Goal: Task Accomplishment & Management: Manage account settings

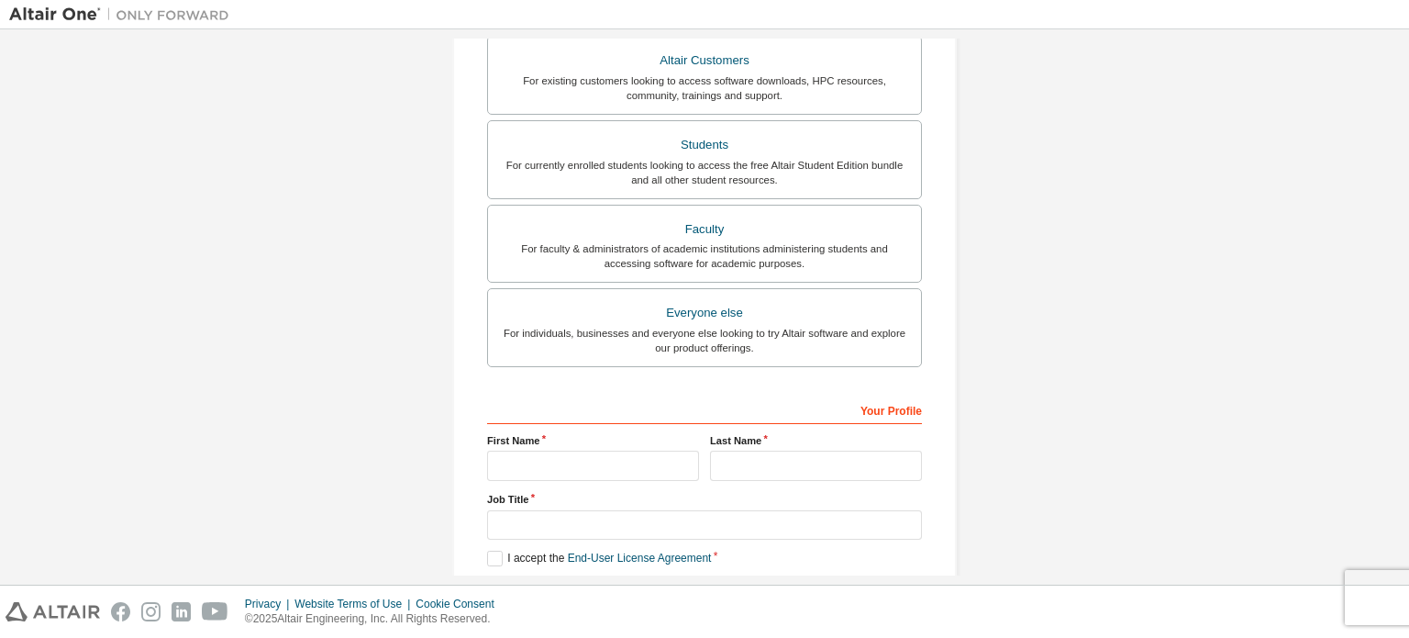
scroll to position [345, 0]
click at [693, 174] on div "For currently enrolled students looking to access the free Altair Student Editi…" at bounding box center [704, 171] width 411 height 29
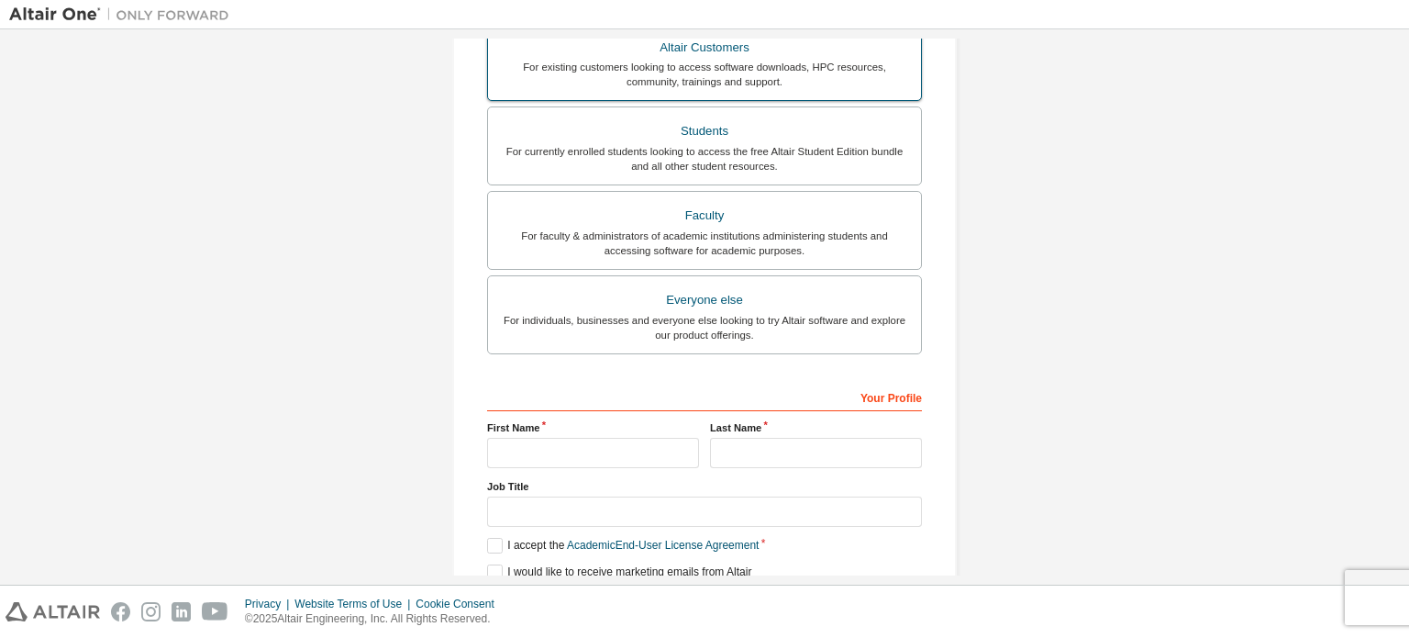
scroll to position [409, 0]
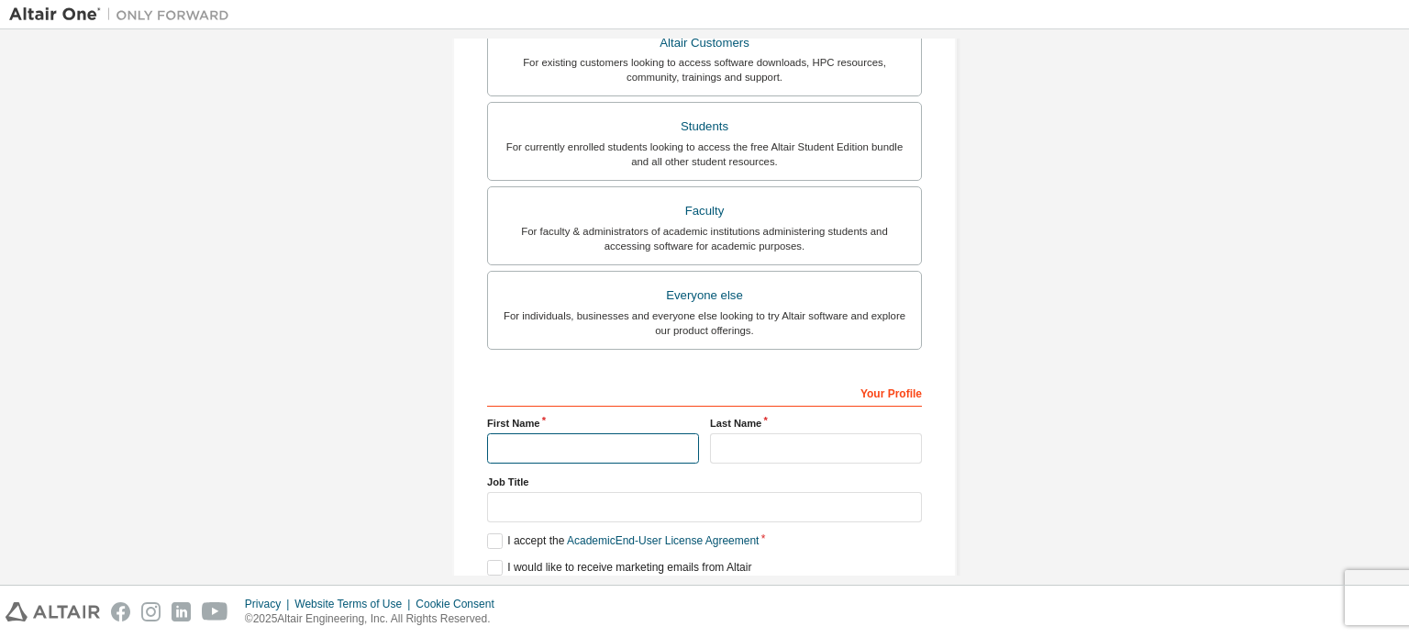
click at [595, 441] on input "text" at bounding box center [593, 448] width 212 height 30
type input "*****"
click at [776, 449] on input "text" at bounding box center [816, 448] width 212 height 30
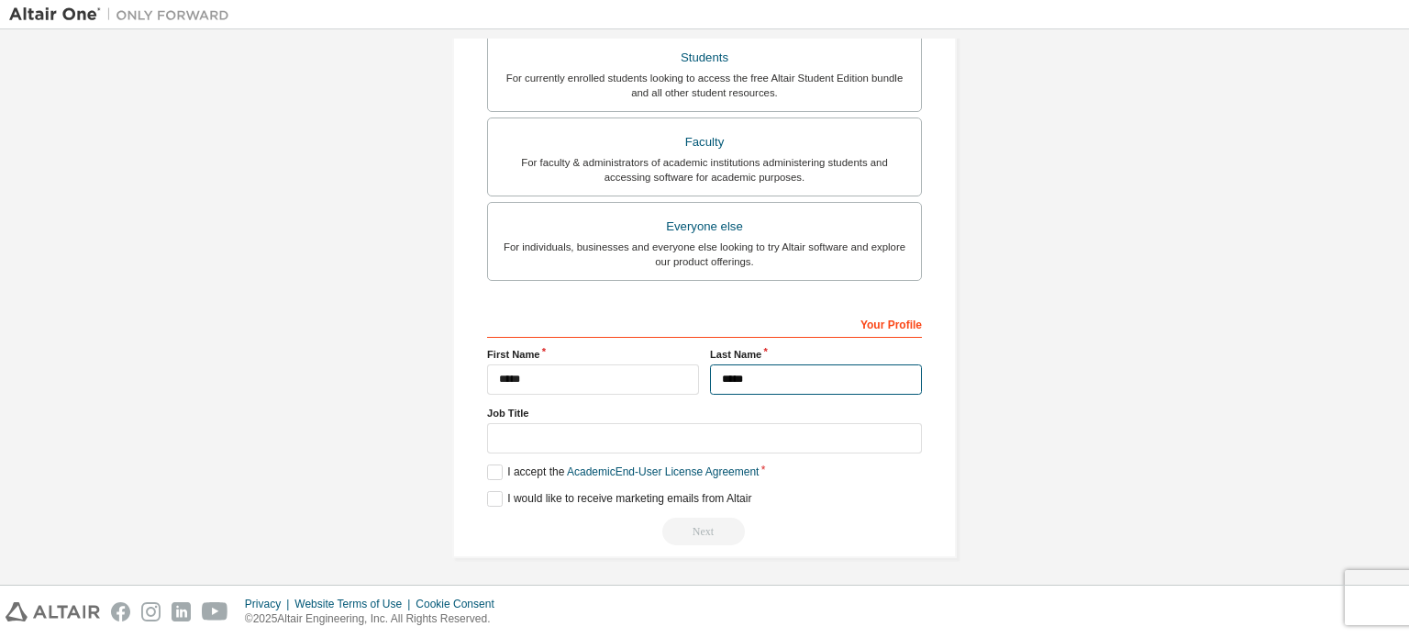
scroll to position [478, 0]
type input "*****"
click at [488, 497] on label "I would like to receive marketing emails from Altair" at bounding box center [619, 499] width 264 height 16
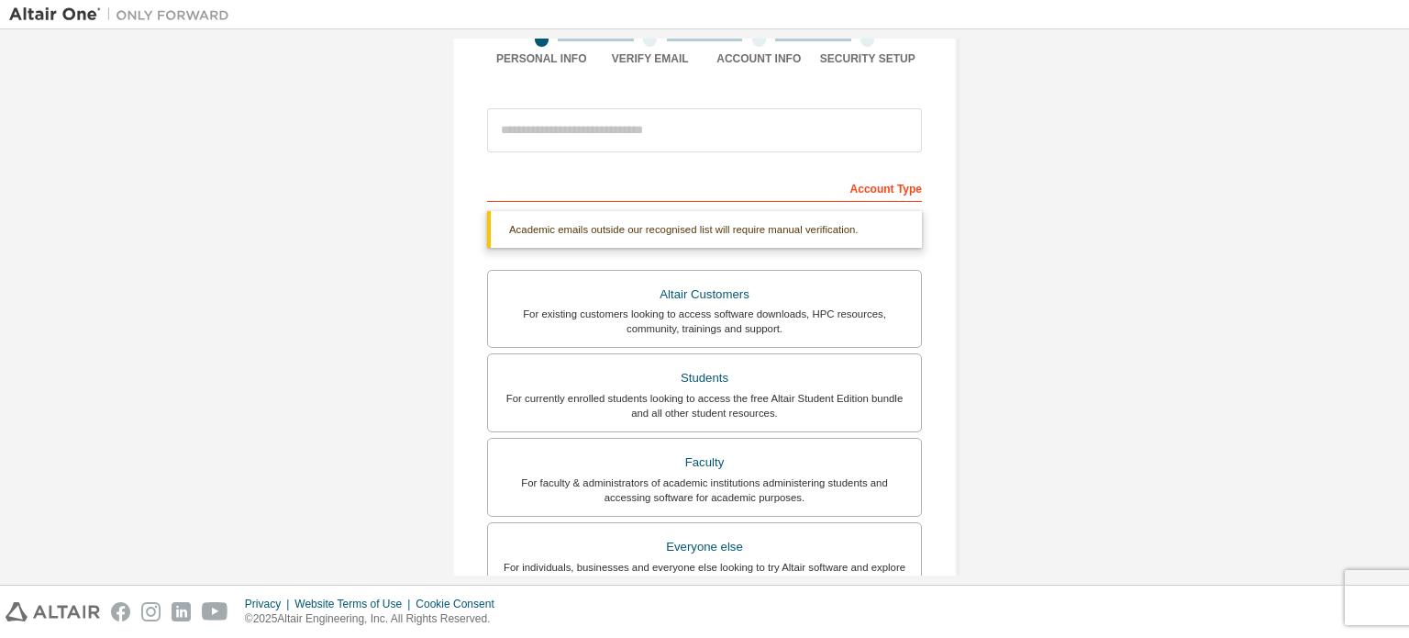
scroll to position [299, 0]
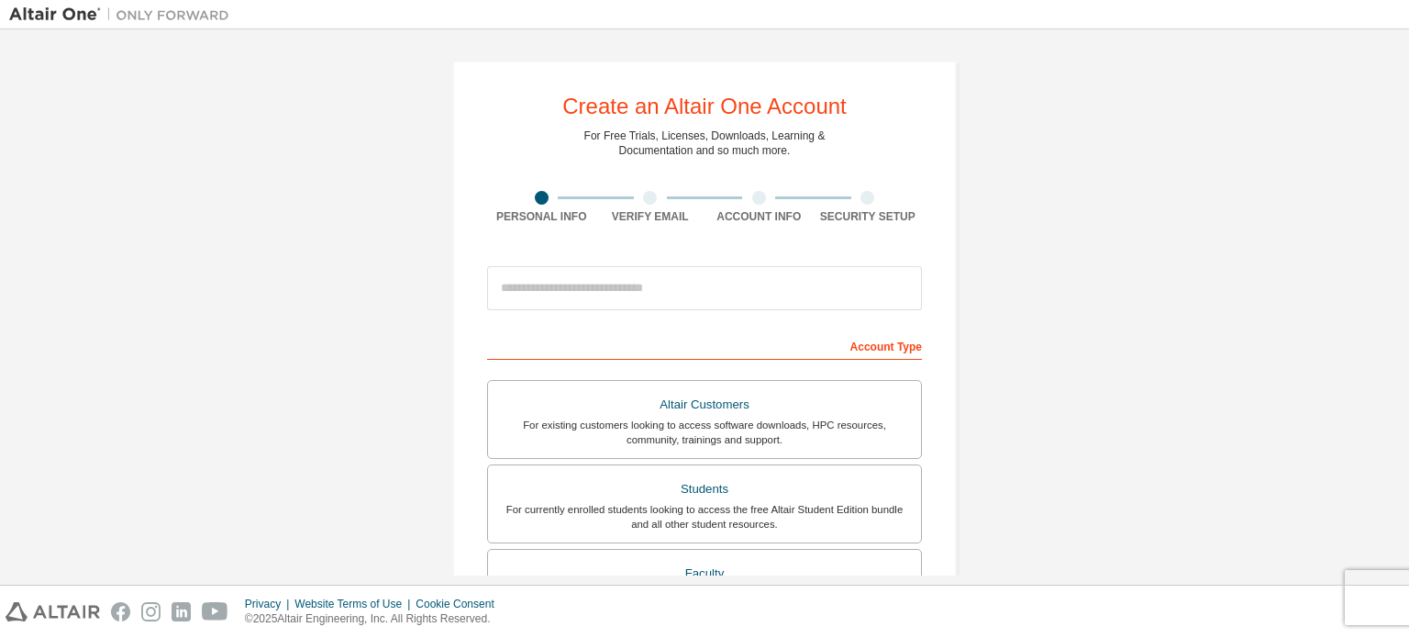
scroll to position [47, 0]
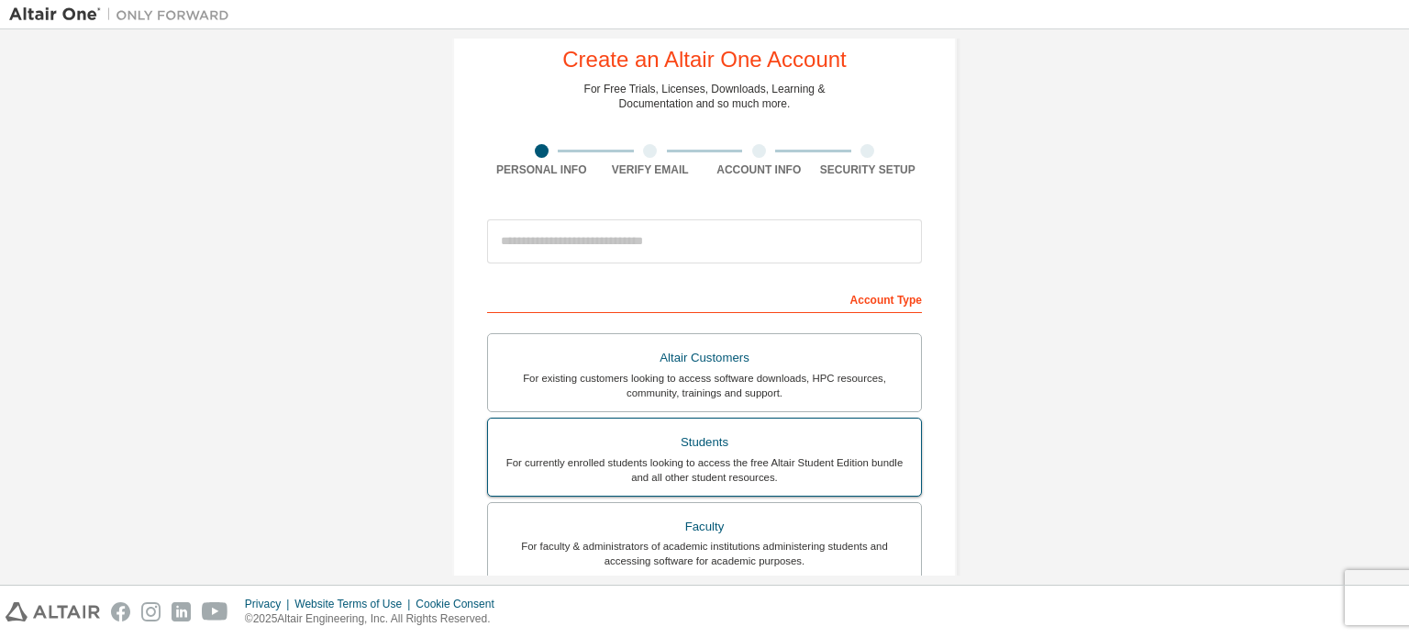
click at [677, 445] on div "Students" at bounding box center [704, 442] width 411 height 26
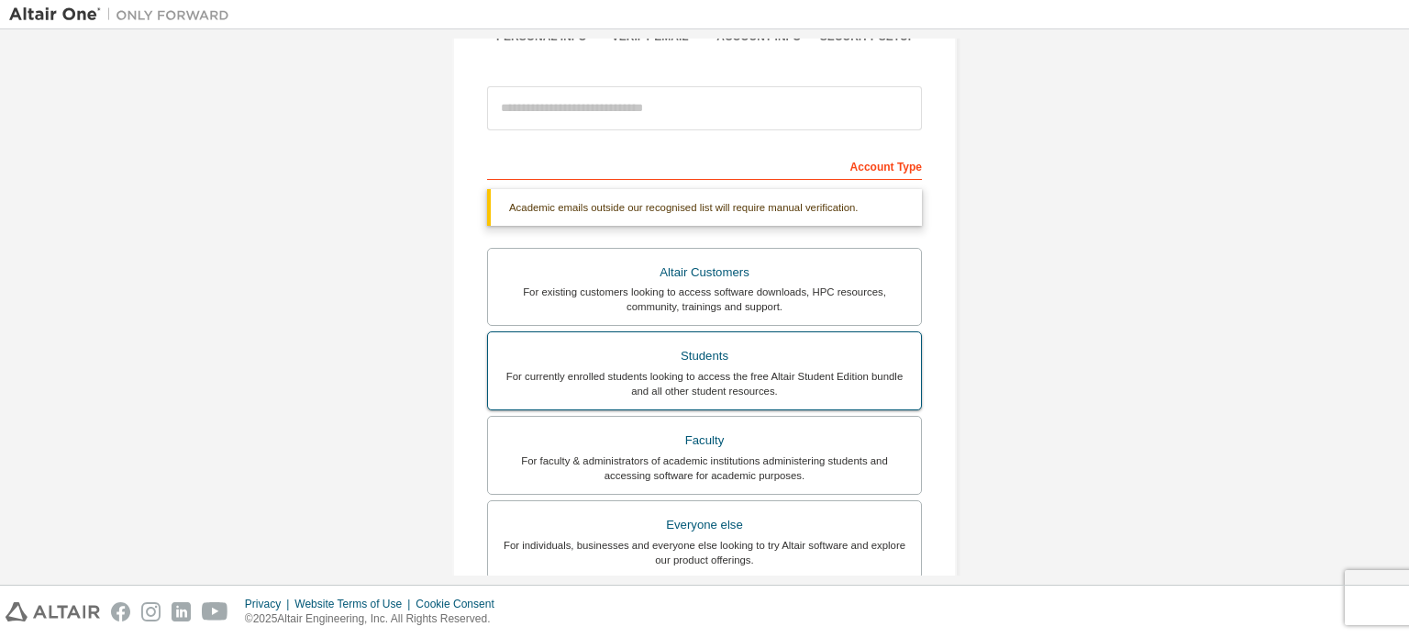
scroll to position [352, 0]
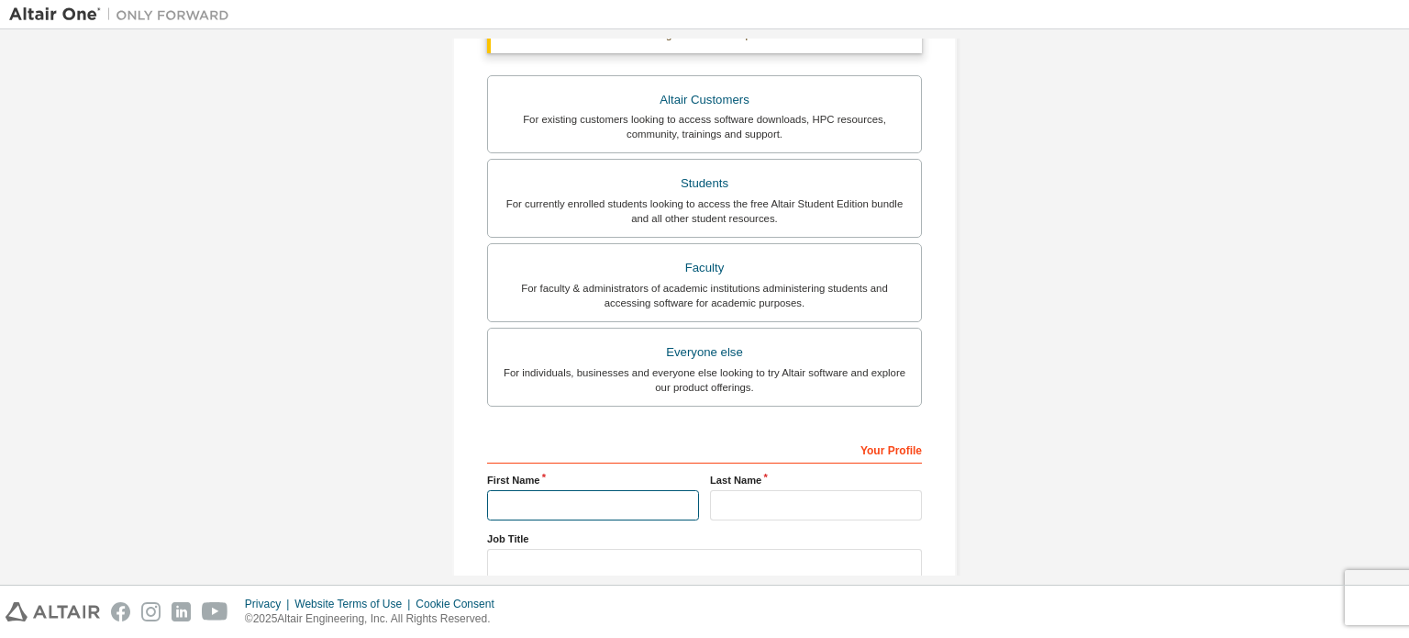
click at [597, 495] on input "text" at bounding box center [593, 505] width 212 height 30
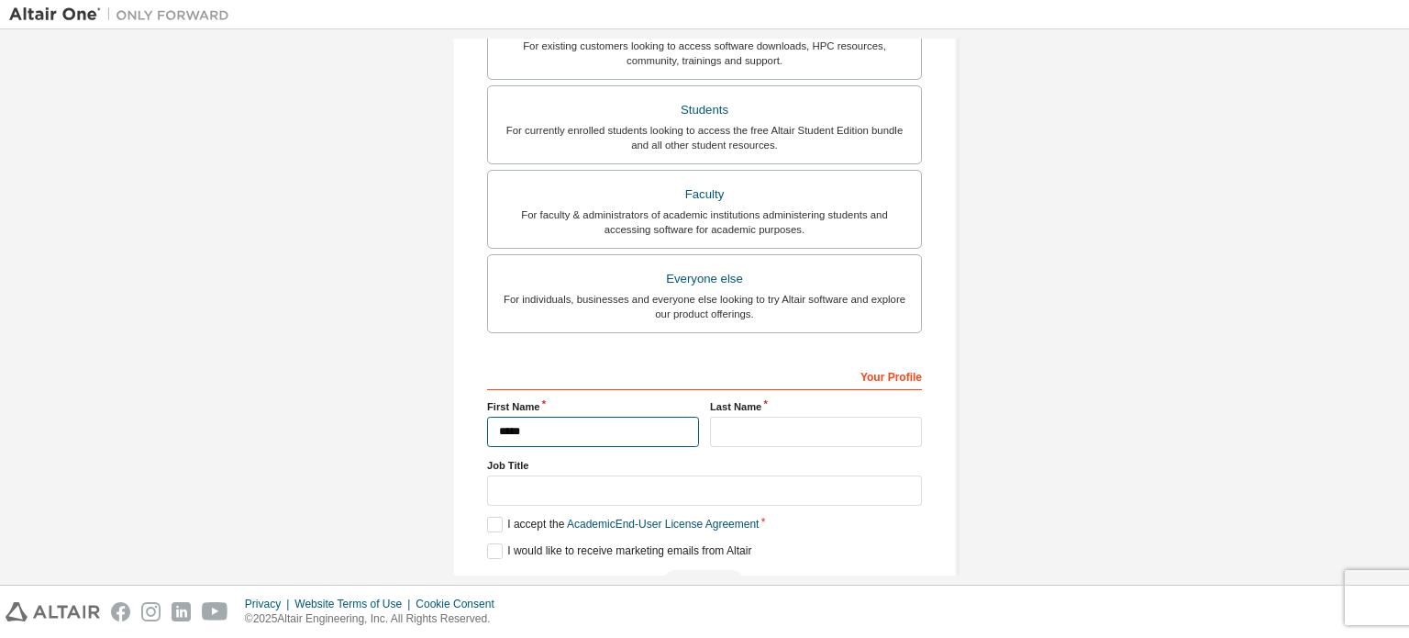
type input "*****"
click at [757, 426] on input "text" at bounding box center [816, 432] width 212 height 30
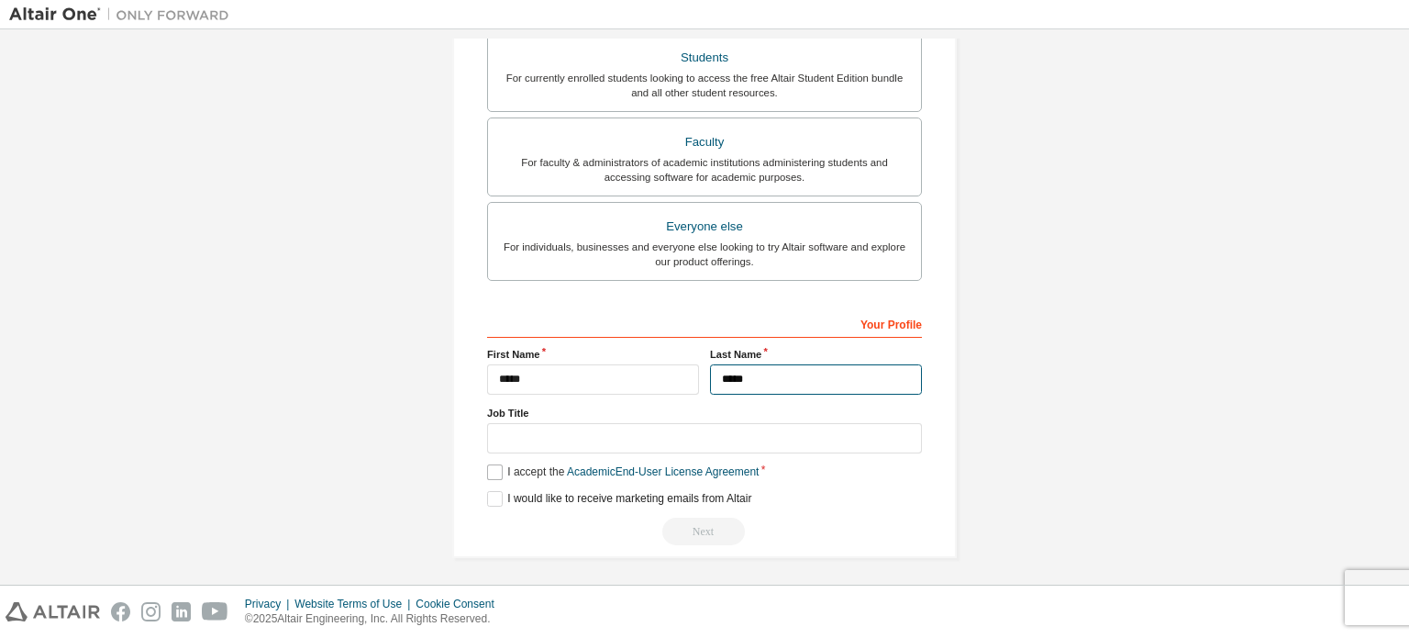
type input "*****"
click at [492, 469] on label "I accept the Academic End-User License Agreement" at bounding box center [623, 472] width 272 height 16
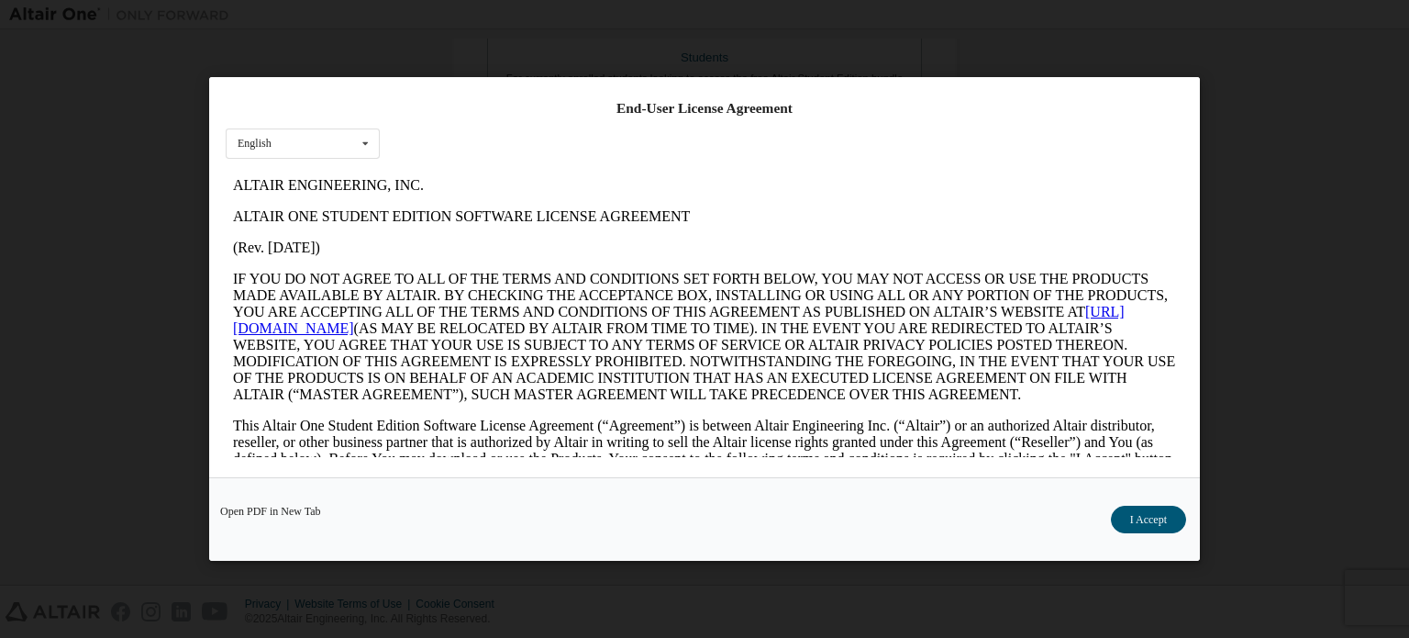
scroll to position [0, 0]
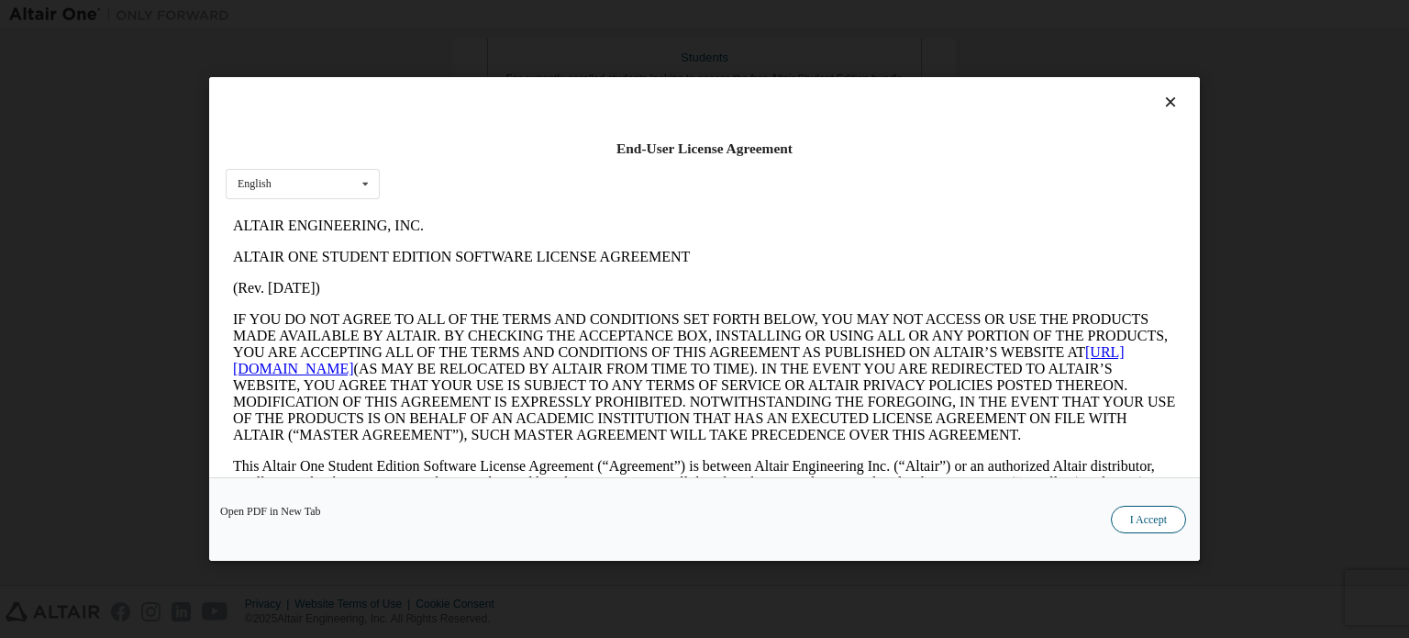
click at [1133, 519] on button "I Accept" at bounding box center [1148, 520] width 75 height 28
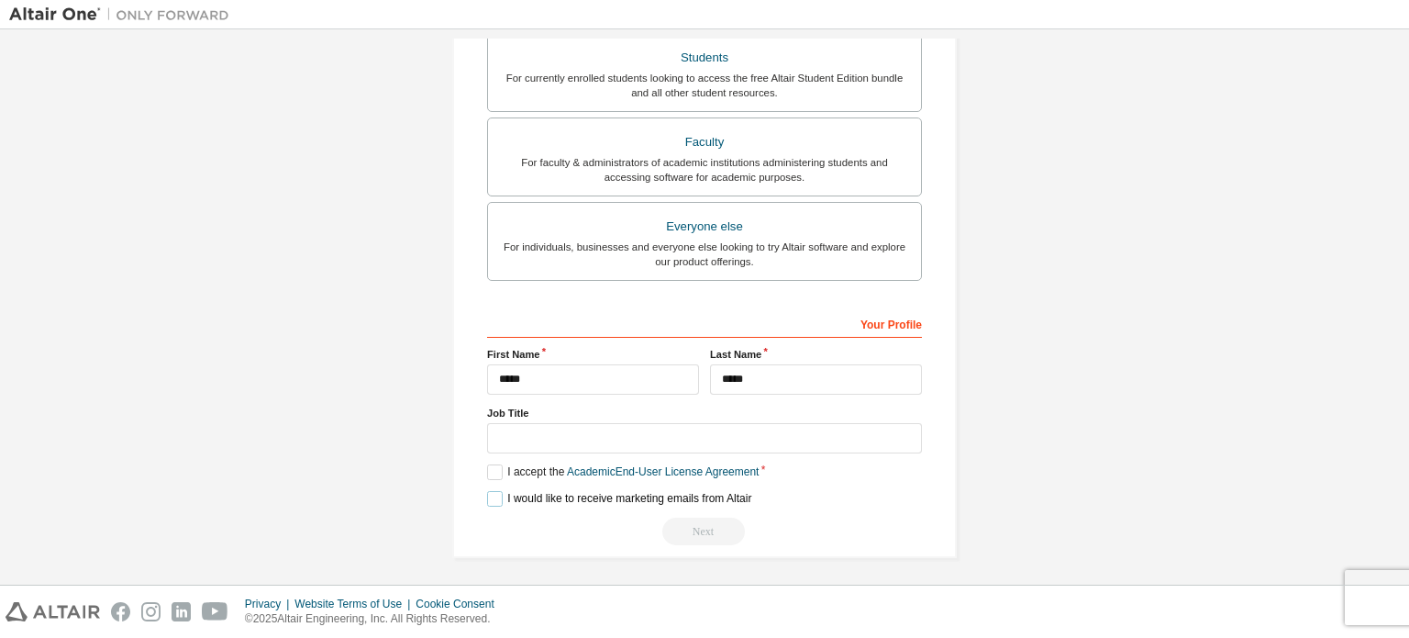
click at [492, 495] on label "I would like to receive marketing emails from Altair" at bounding box center [619, 499] width 264 height 16
click at [701, 529] on div "Next" at bounding box center [704, 531] width 435 height 28
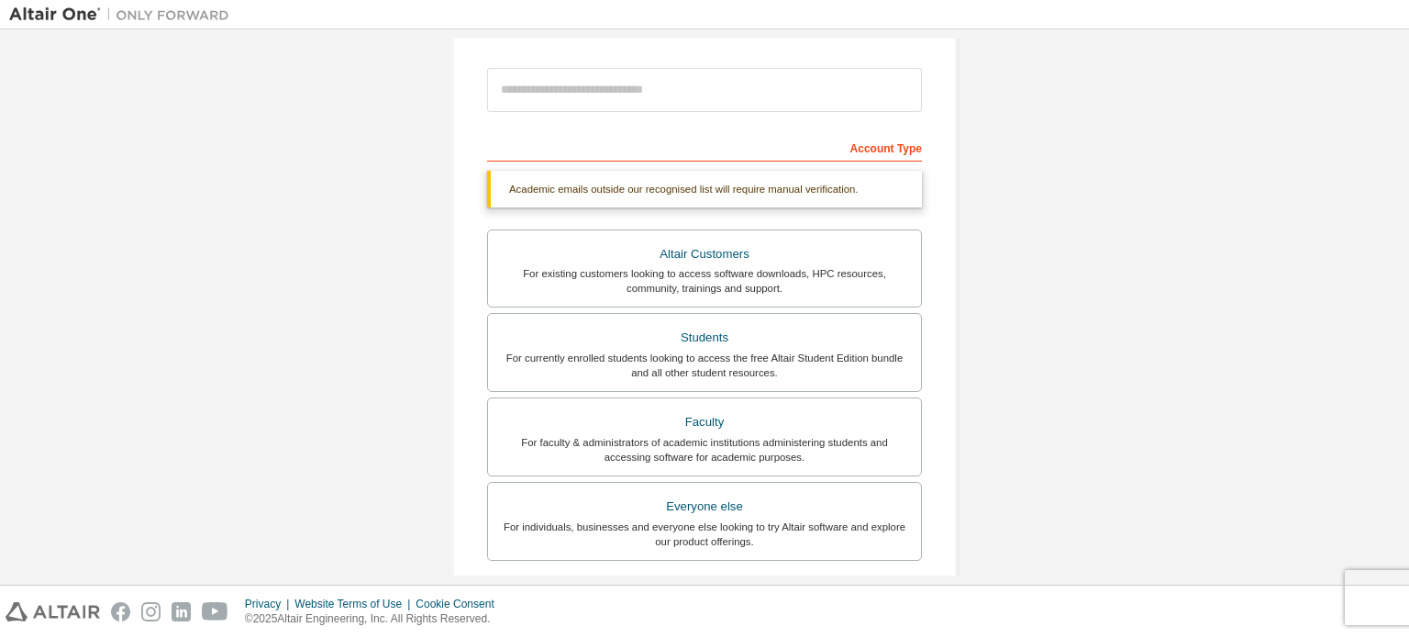
click at [708, 428] on div "Faculty" at bounding box center [704, 422] width 411 height 26
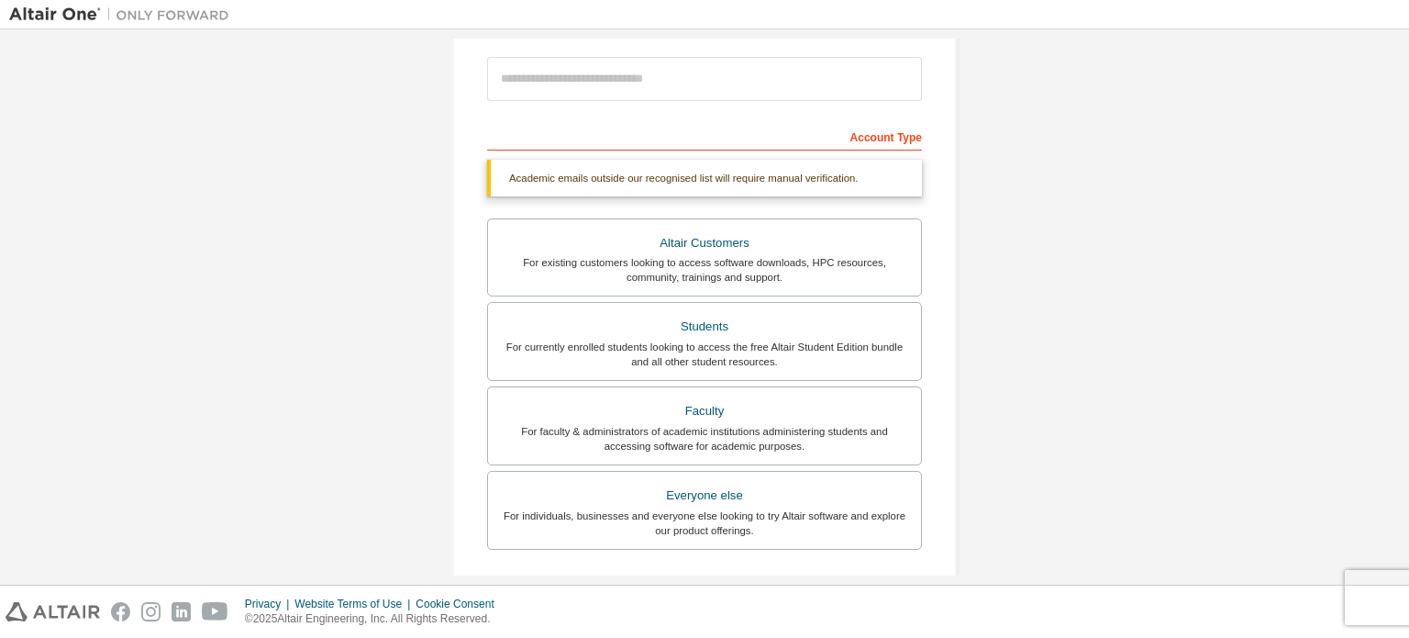
scroll to position [209, 0]
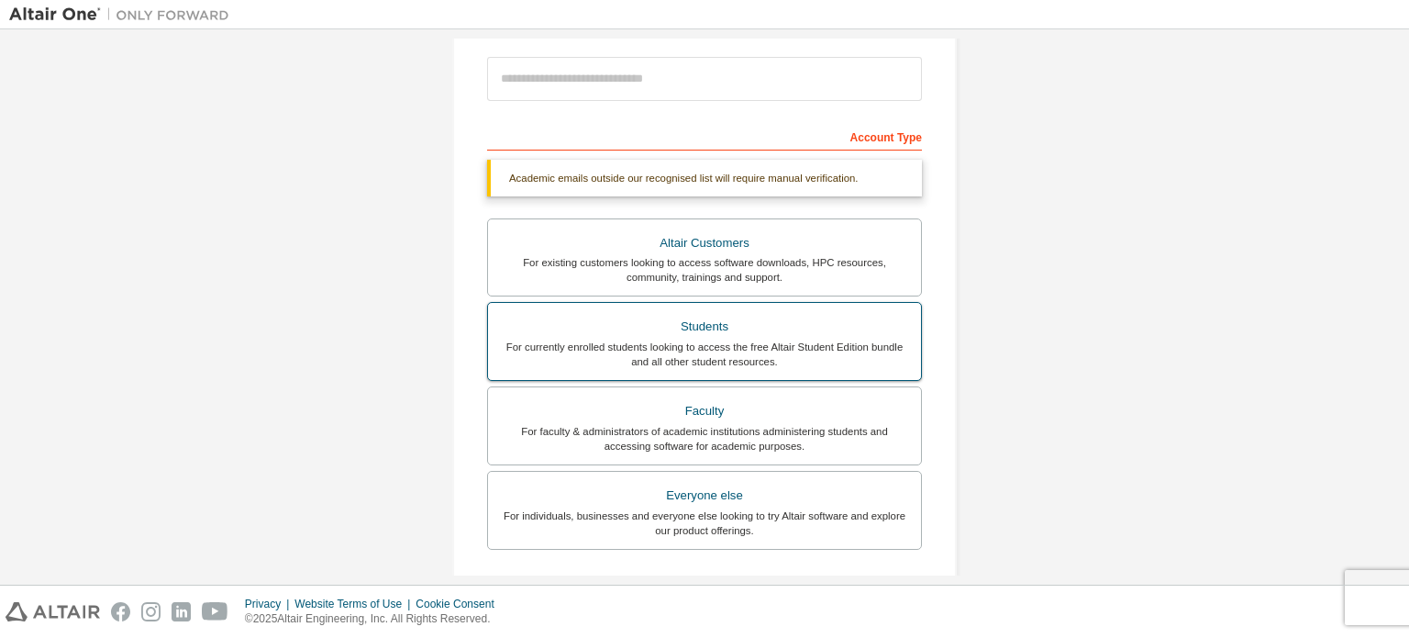
click at [706, 314] on div "Students" at bounding box center [704, 327] width 411 height 26
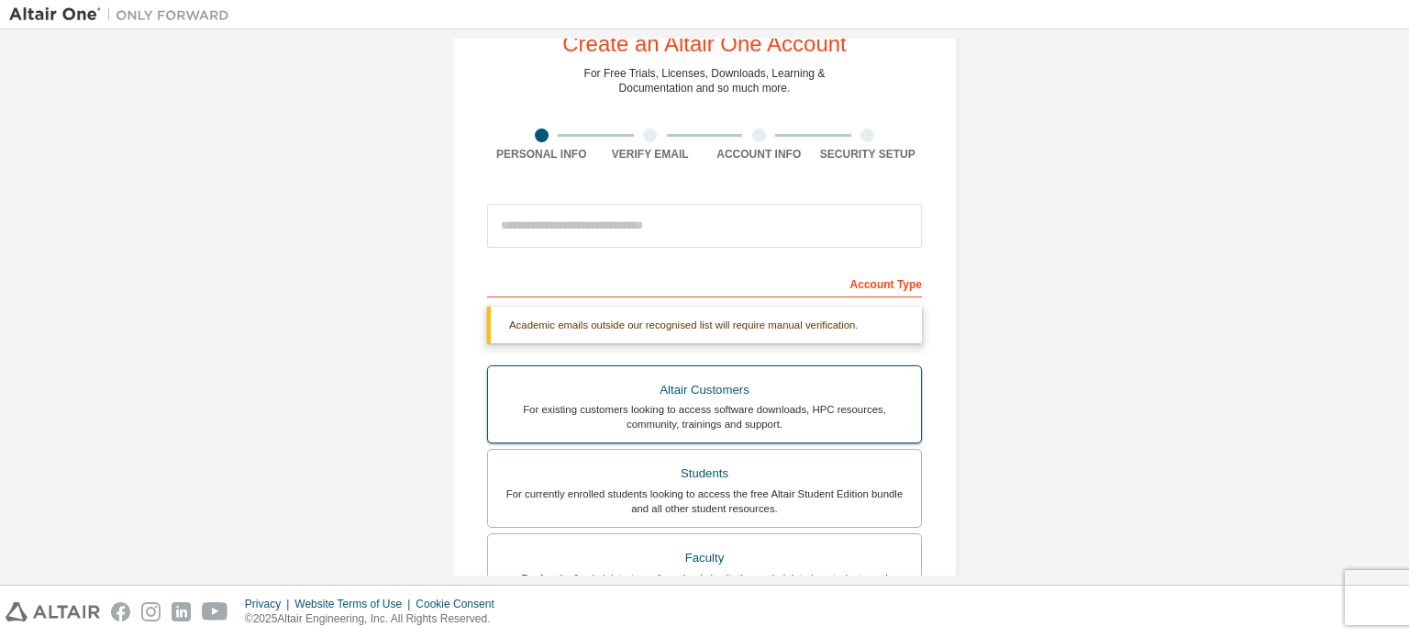
scroll to position [0, 0]
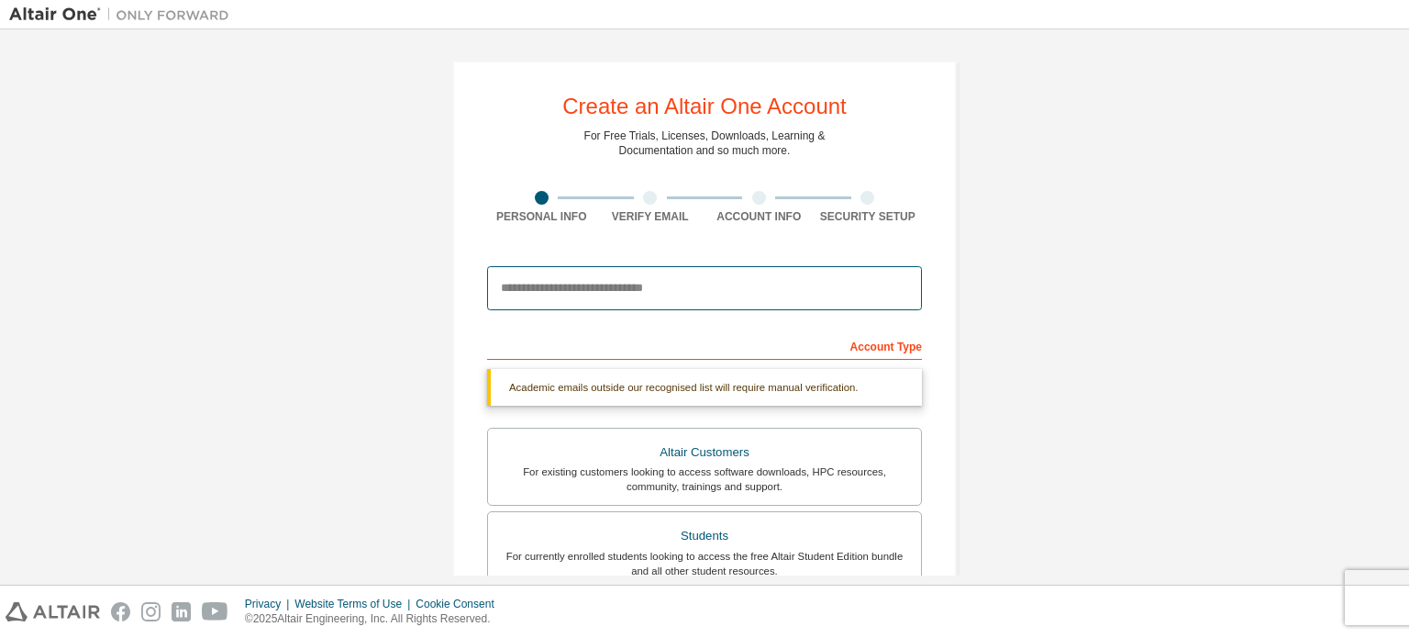
click at [636, 282] on input "email" at bounding box center [704, 288] width 435 height 44
click at [671, 289] on input "**********" at bounding box center [704, 288] width 435 height 44
type input "*"
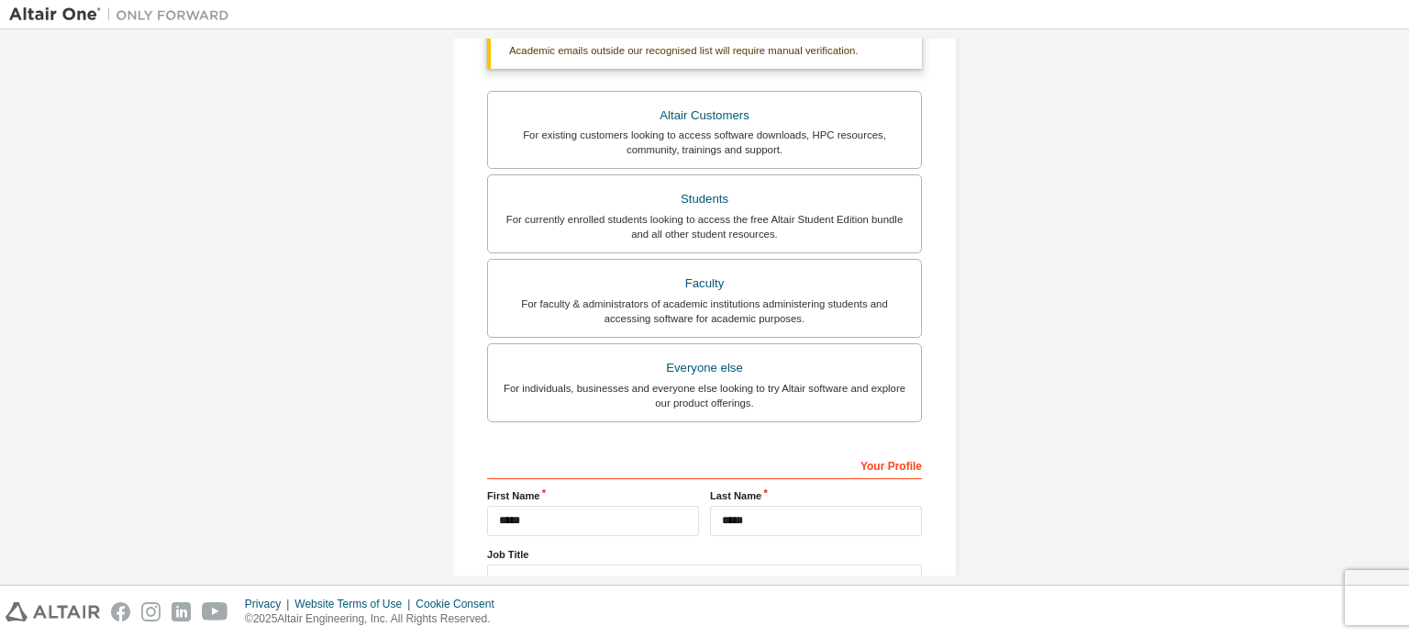
scroll to position [430, 0]
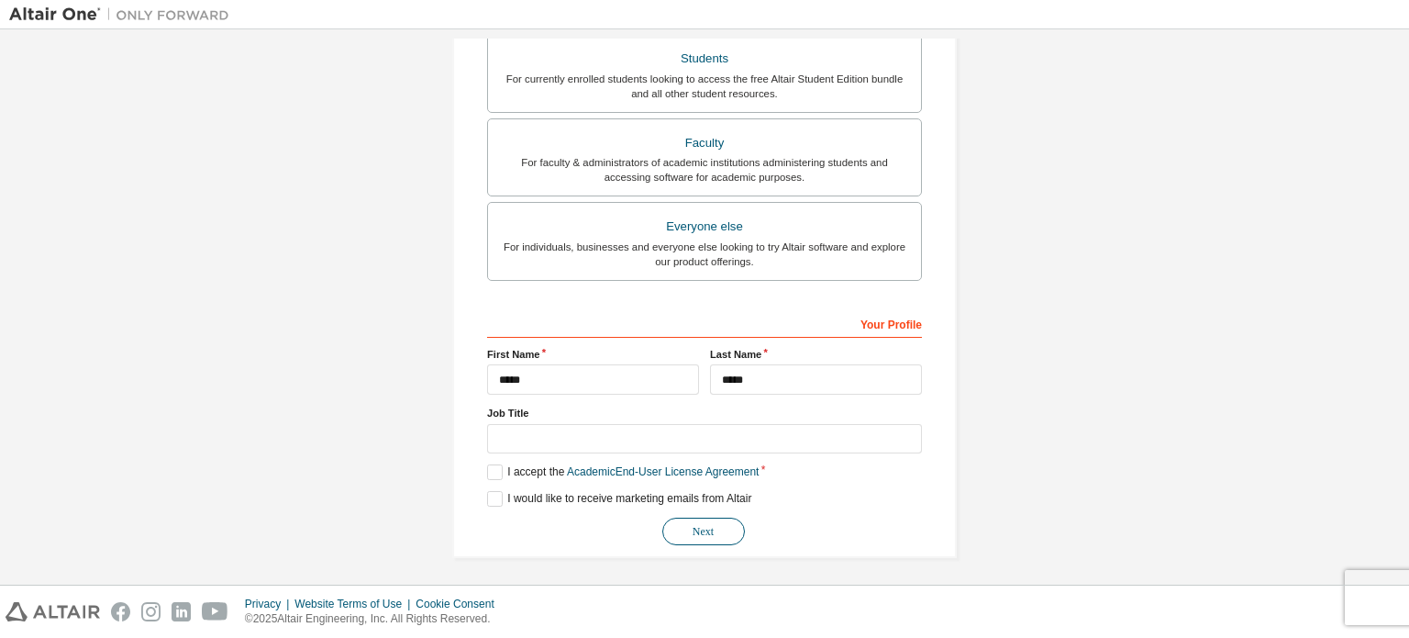
type input "**********"
click at [690, 521] on button "Next" at bounding box center [703, 531] width 83 height 28
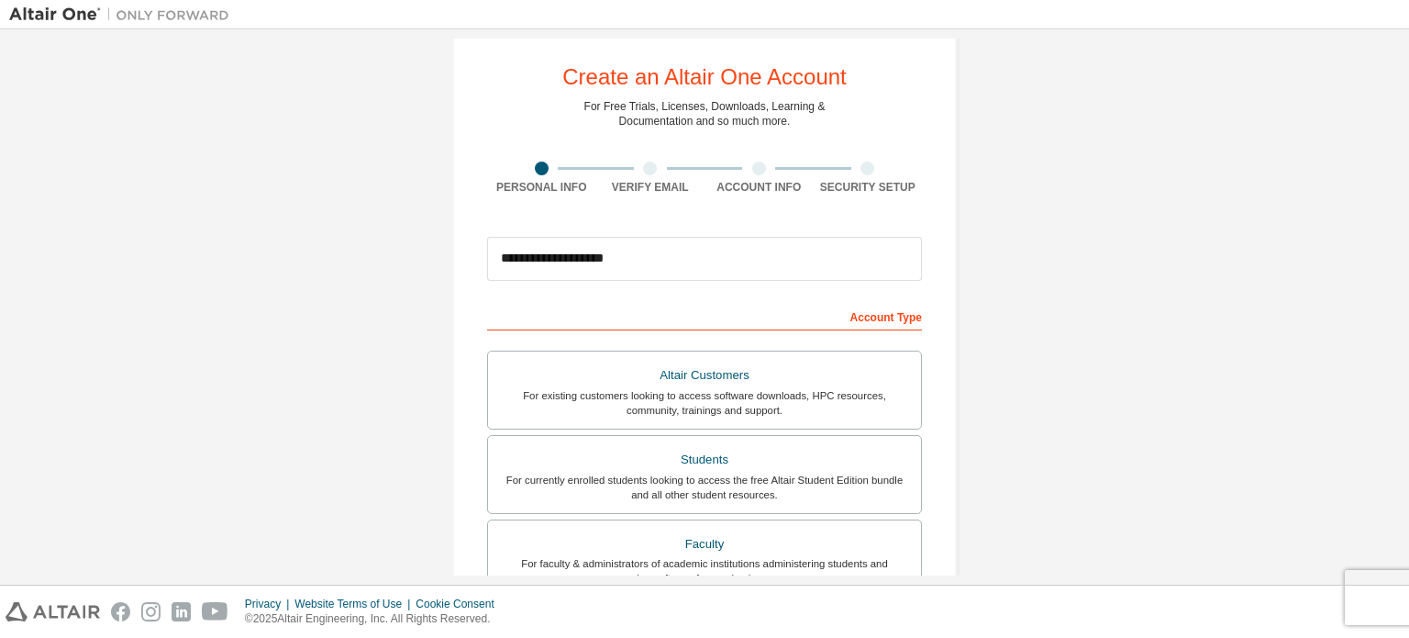
scroll to position [0, 0]
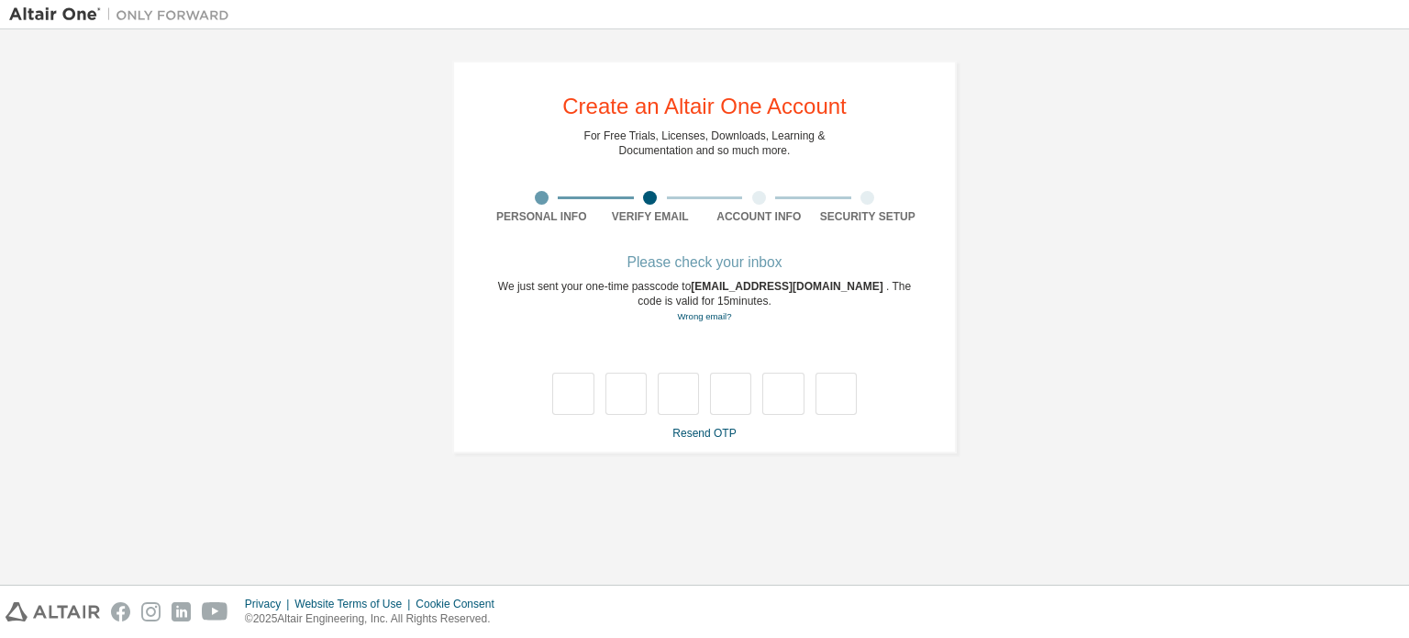
type input "*"
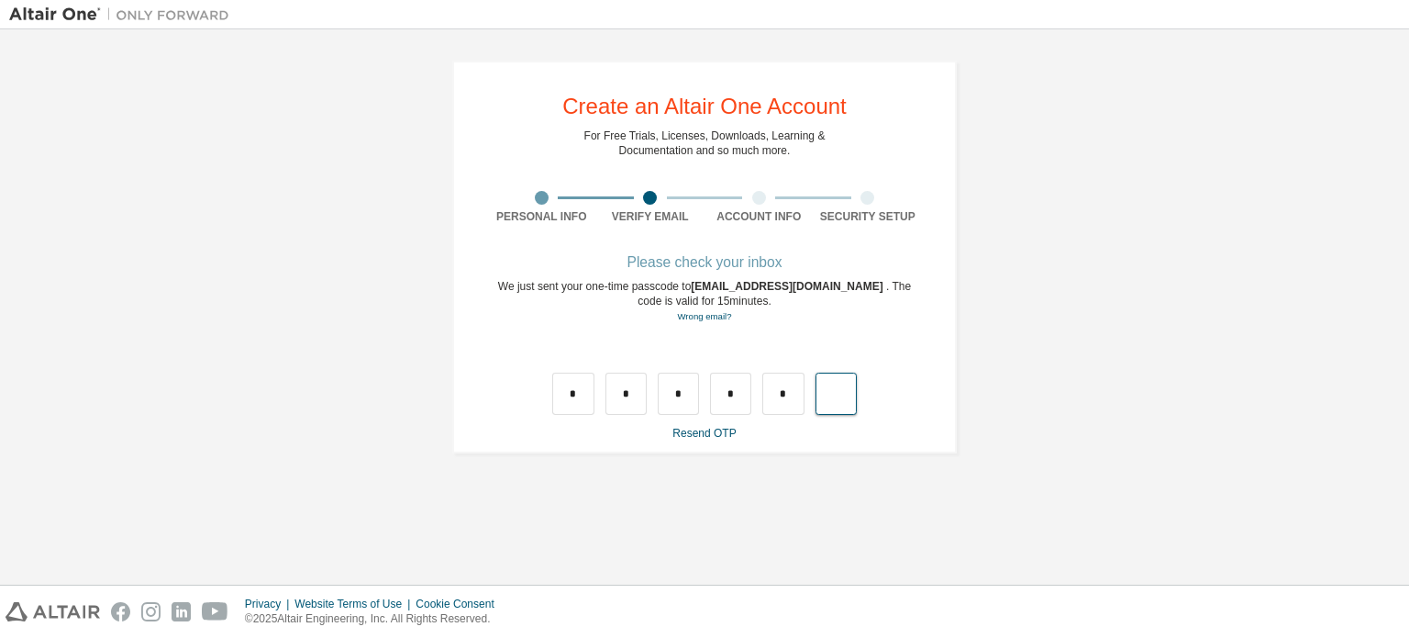
type input "*"
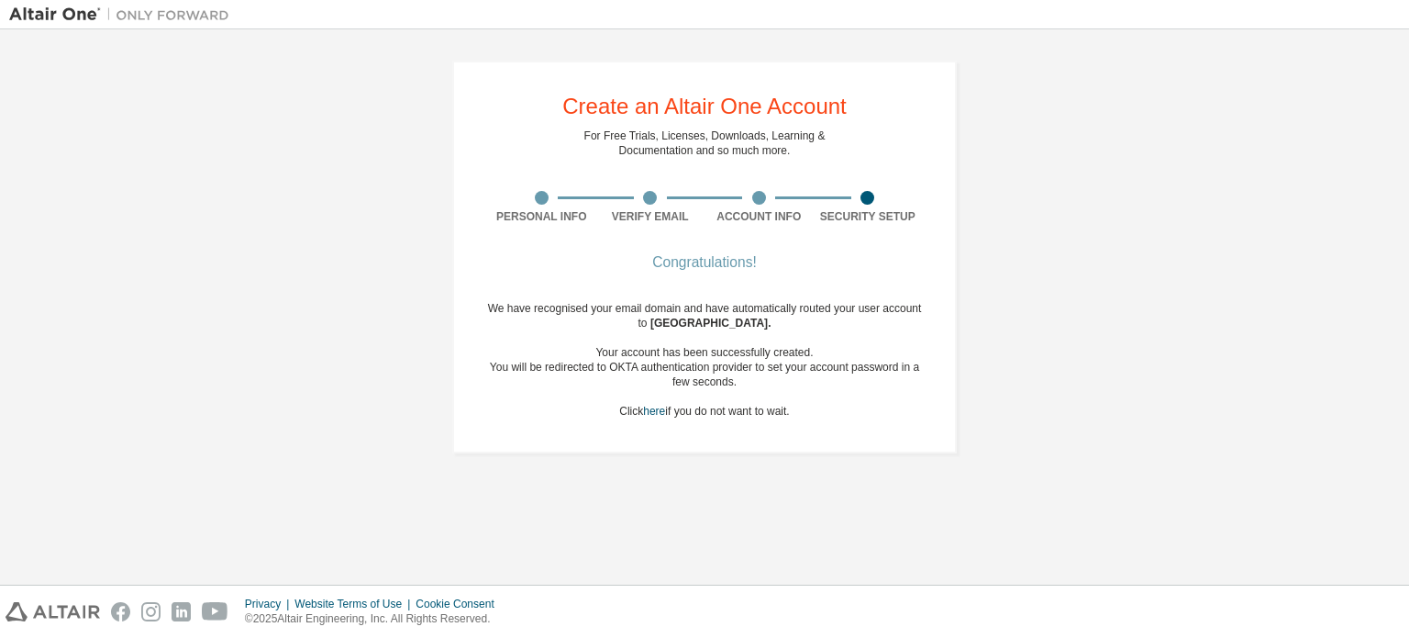
click at [665, 432] on div "Congratulations! We have recognised your email domain and have automatically ro…" at bounding box center [704, 348] width 435 height 183
drag, startPoint x: 663, startPoint y: 444, endPoint x: 644, endPoint y: 416, distance: 34.4
click at [644, 416] on div "Create an Altair One Account For Free Trials, Licenses, Downloads, Learning & D…" at bounding box center [704, 257] width 505 height 393
click at [644, 416] on link "here" at bounding box center [654, 411] width 22 height 13
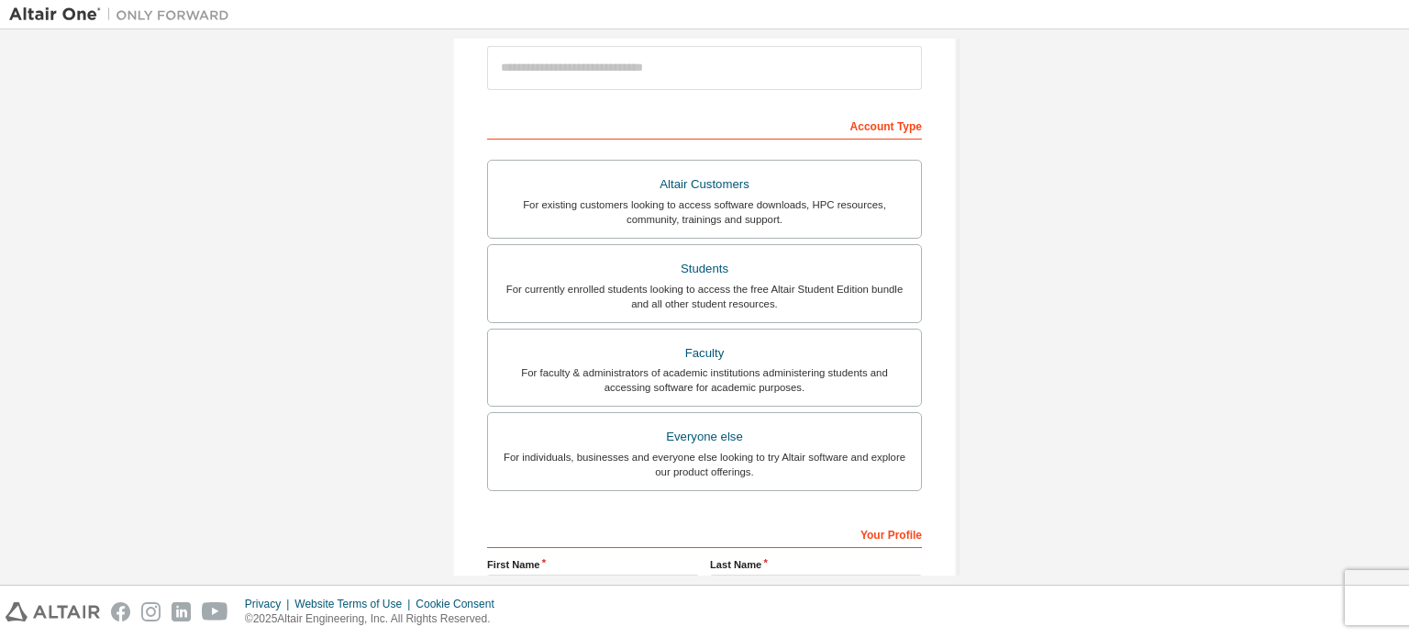
scroll to position [222, 0]
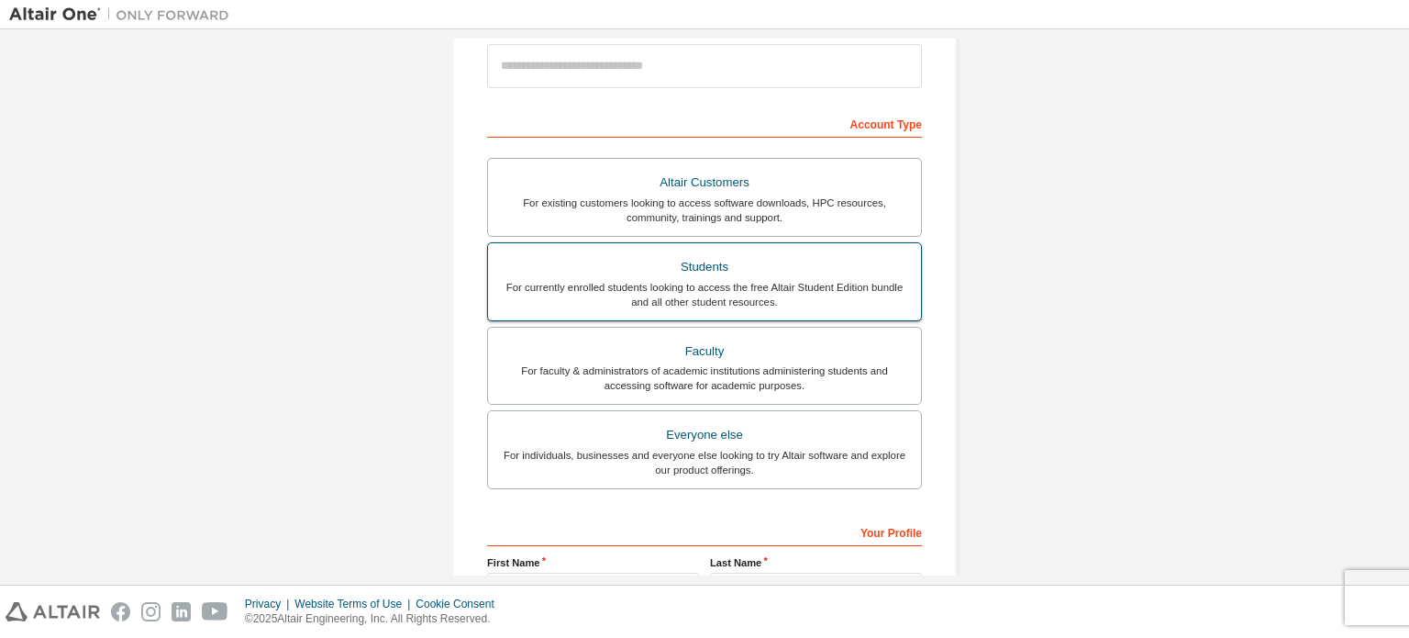
click at [679, 270] on div "Students" at bounding box center [704, 267] width 411 height 26
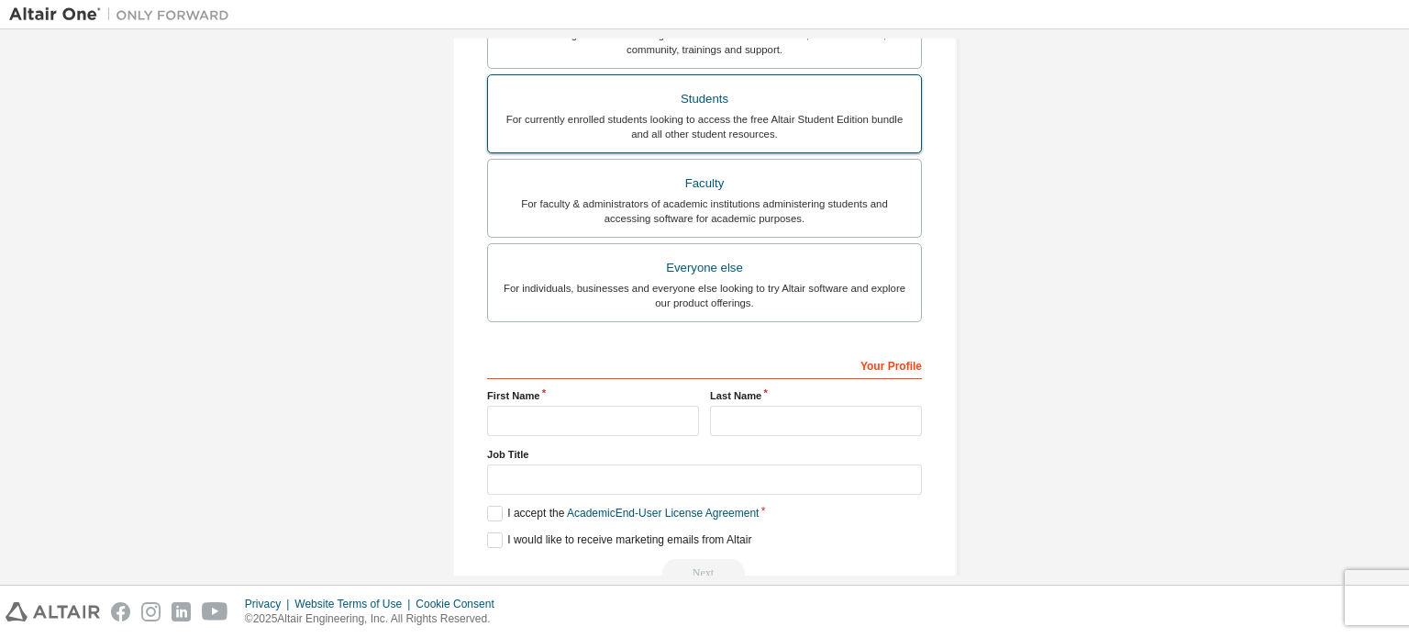
scroll to position [478, 0]
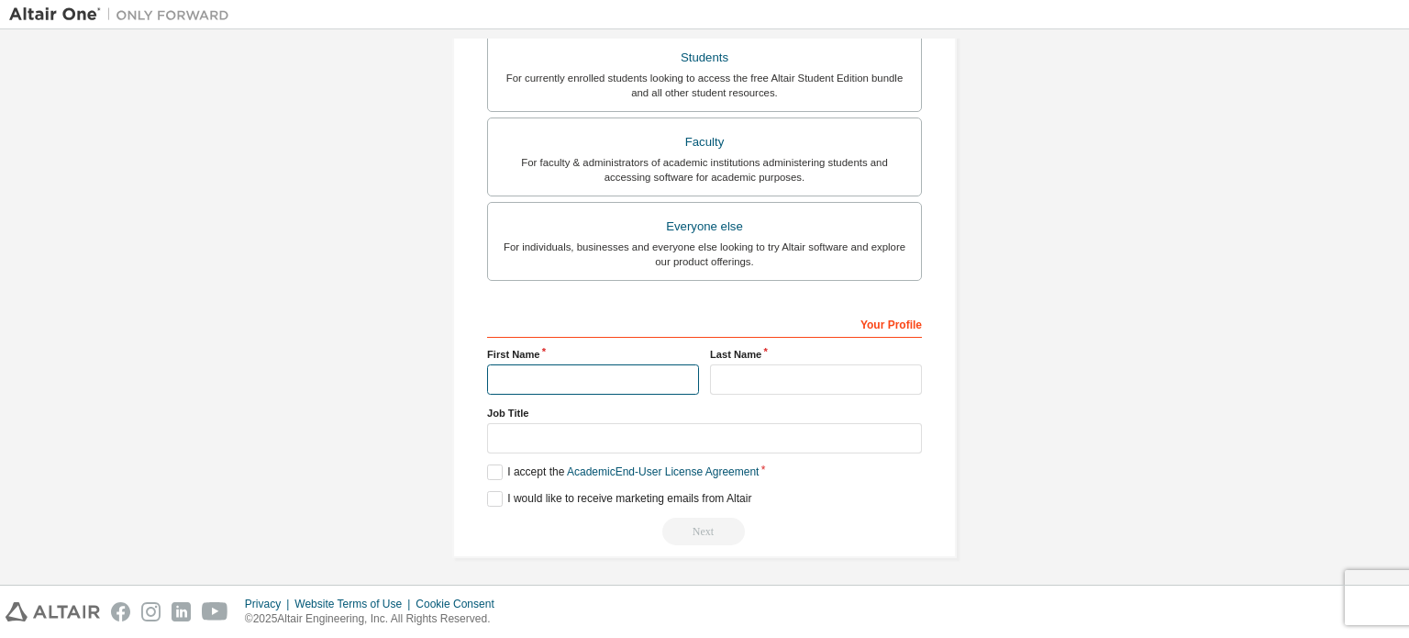
click at [568, 365] on input "text" at bounding box center [593, 379] width 212 height 30
type input "*****"
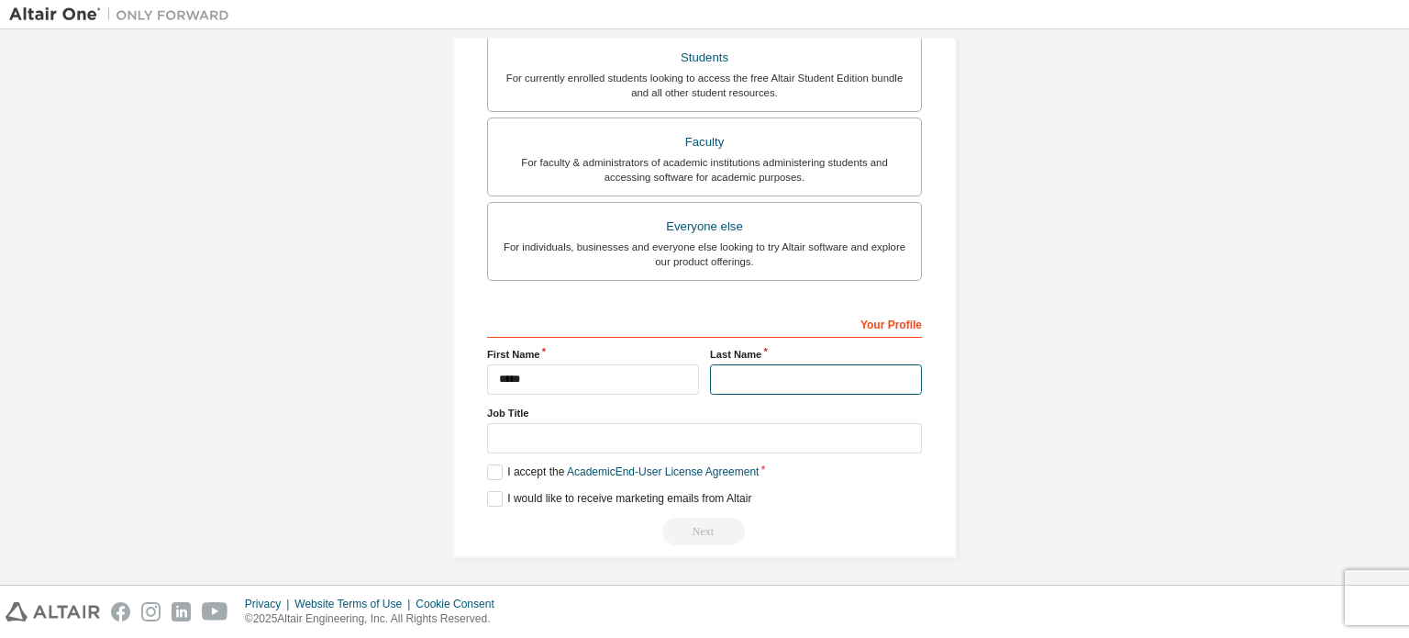
drag, startPoint x: 724, startPoint y: 368, endPoint x: 800, endPoint y: 409, distance: 86.6
click at [800, 409] on div "Your Profile First Name ***** Last Name Job Title Please provide State/Province…" at bounding box center [704, 427] width 435 height 238
type input "*****"
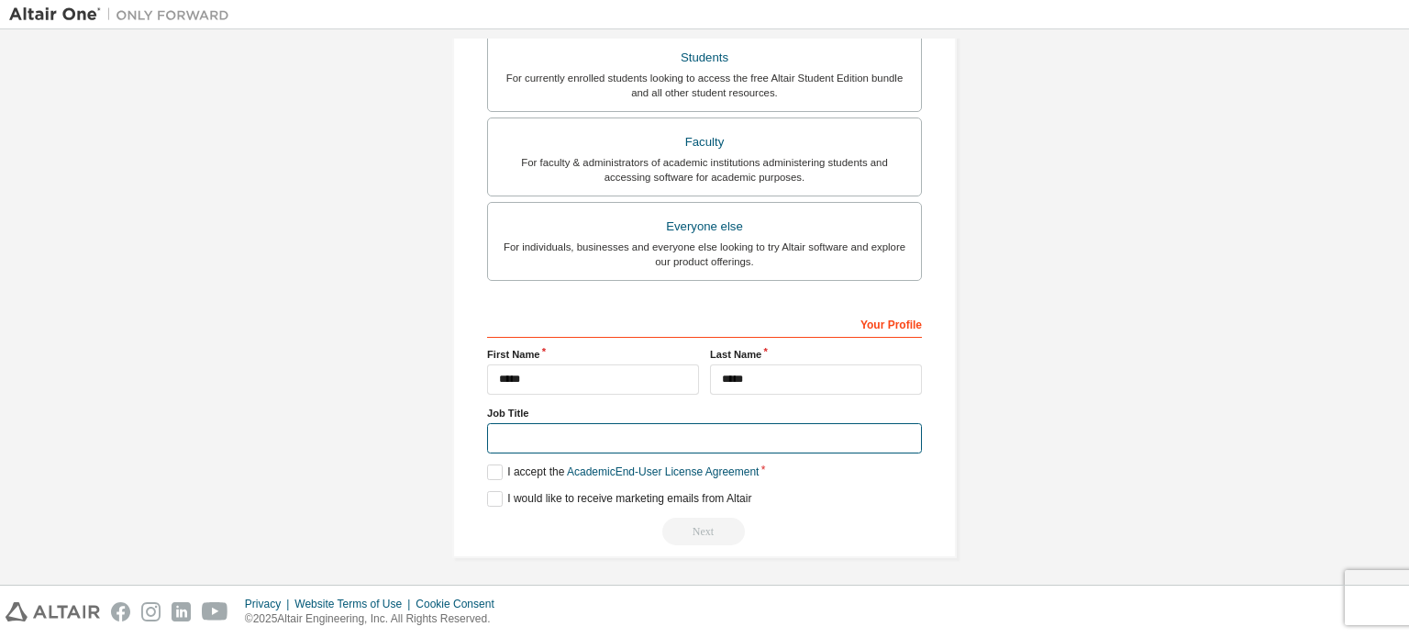
click at [611, 433] on input "text" at bounding box center [704, 438] width 435 height 30
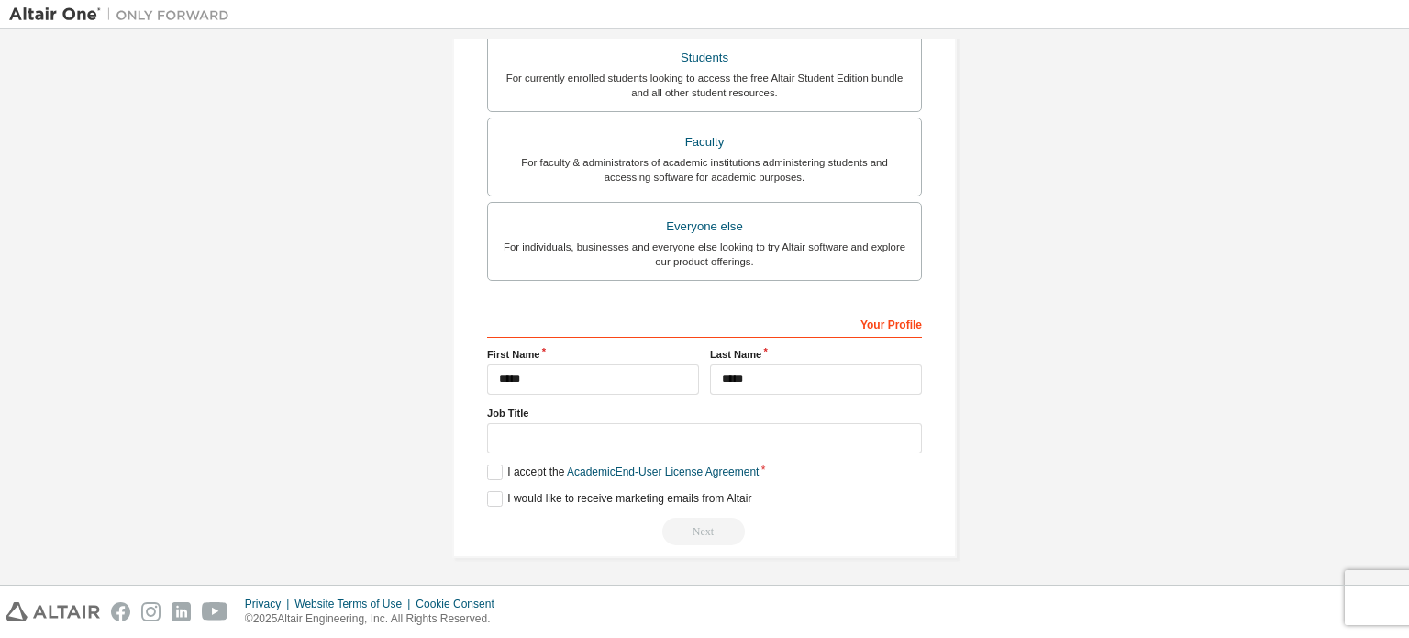
click at [487, 456] on div "Your Profile First Name ***** Last Name ***** Job Title Please provide State/Pr…" at bounding box center [704, 427] width 435 height 238
click at [487, 459] on div "Your Profile First Name ***** Last Name ***** Job Title Please provide State/Pr…" at bounding box center [704, 427] width 435 height 238
click at [488, 465] on label "I accept the Academic End-User License Agreement" at bounding box center [623, 472] width 272 height 16
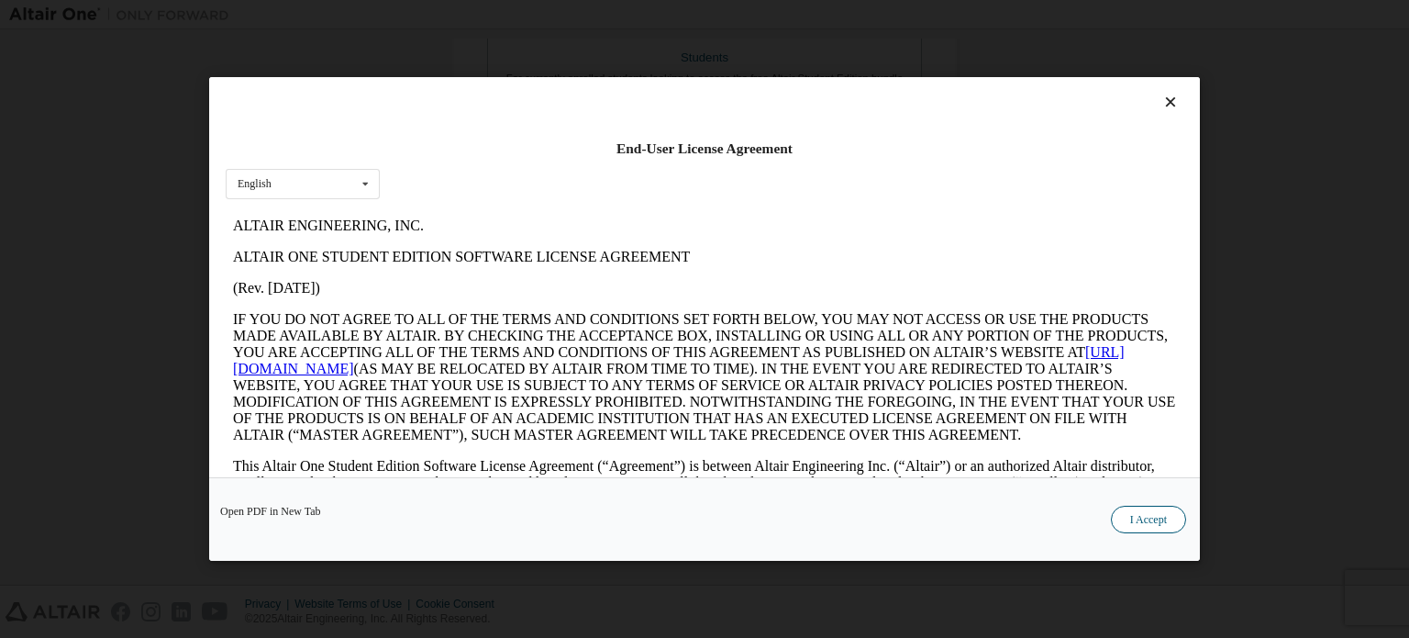
scroll to position [0, 0]
click at [1116, 521] on button "I Accept" at bounding box center [1148, 520] width 75 height 28
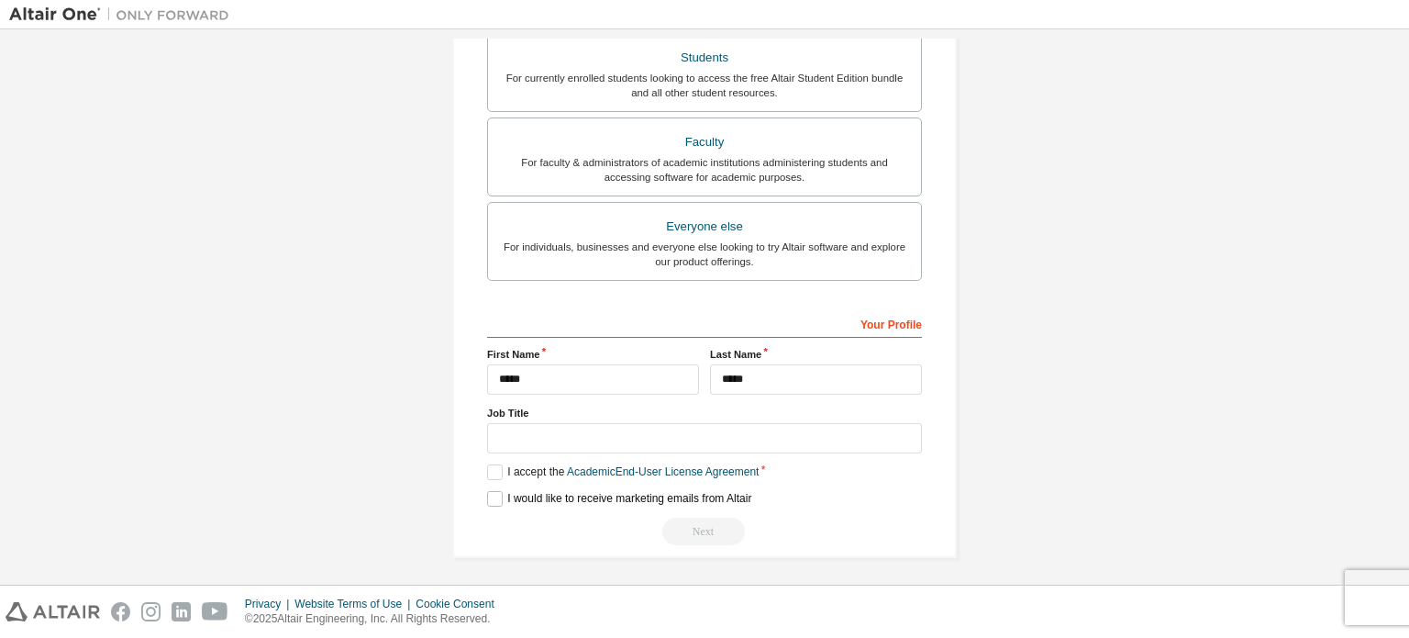
click at [488, 491] on label "I would like to receive marketing emails from Altair" at bounding box center [619, 499] width 264 height 16
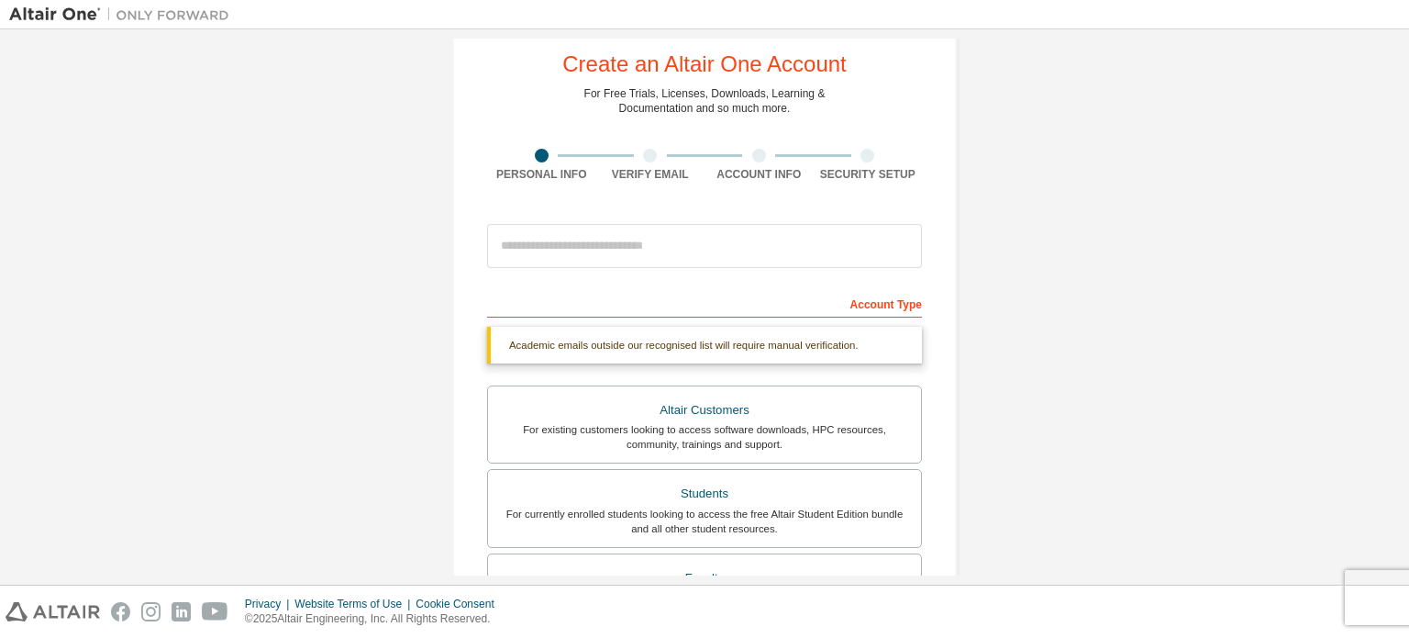
scroll to position [41, 0]
click at [615, 254] on input "email" at bounding box center [704, 247] width 435 height 44
type input "**********"
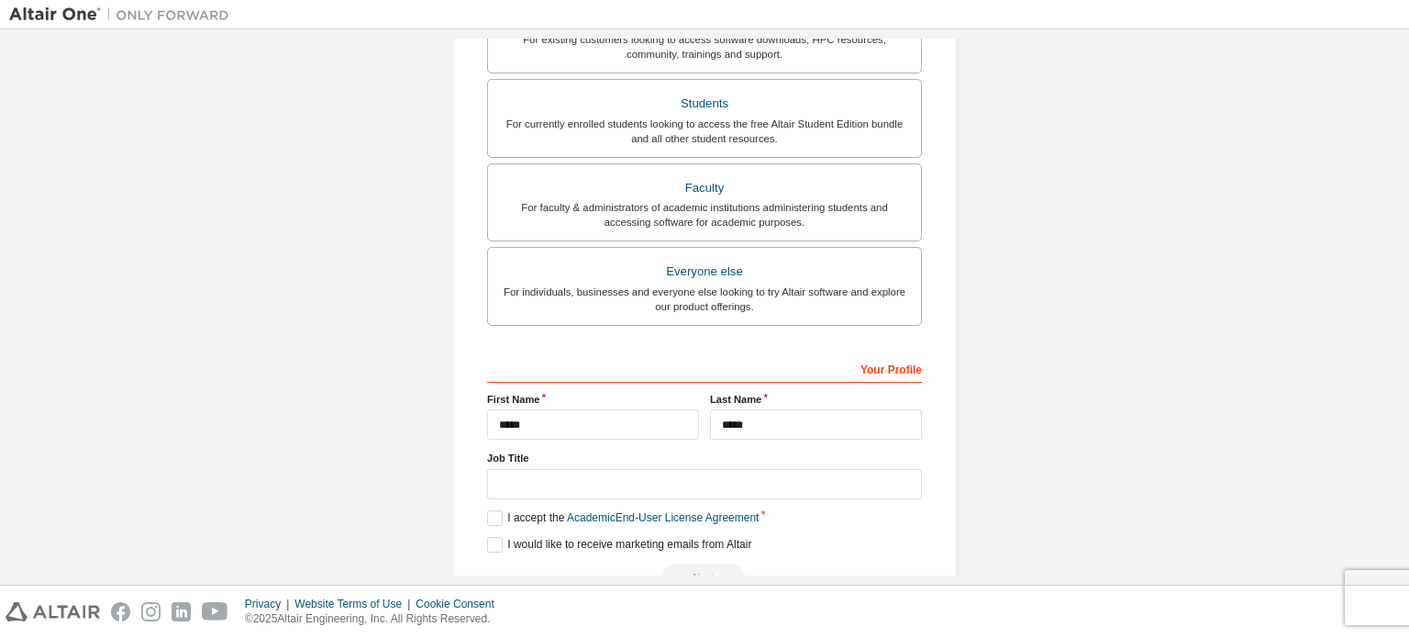
scroll to position [488, 0]
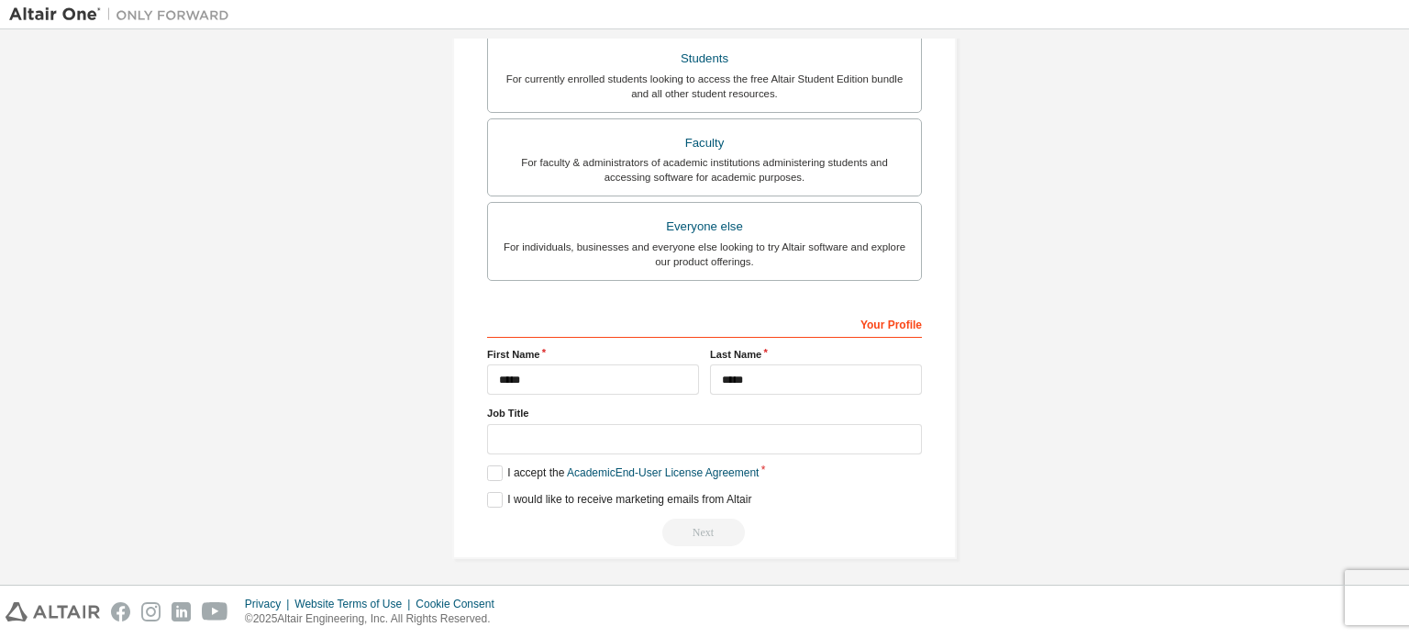
click at [643, 520] on div "Next" at bounding box center [704, 532] width 435 height 28
click at [490, 469] on label "I accept the Academic End-User License Agreement" at bounding box center [623, 473] width 272 height 16
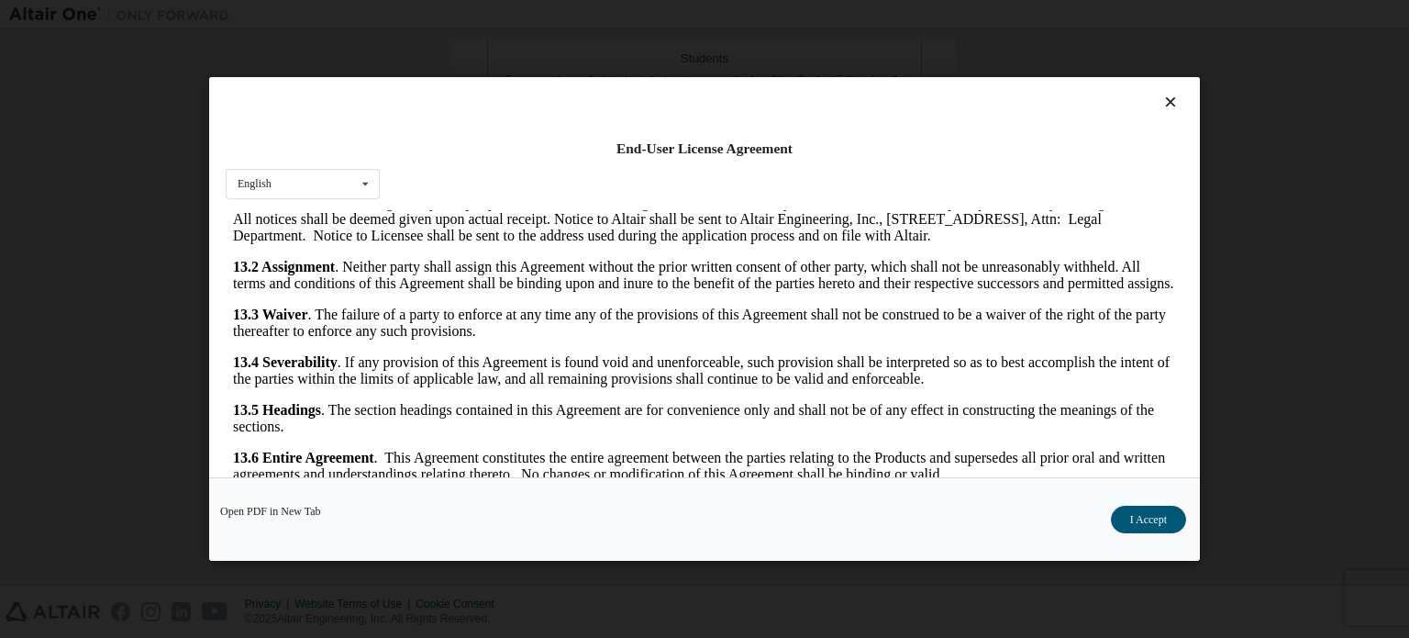
scroll to position [40, 0]
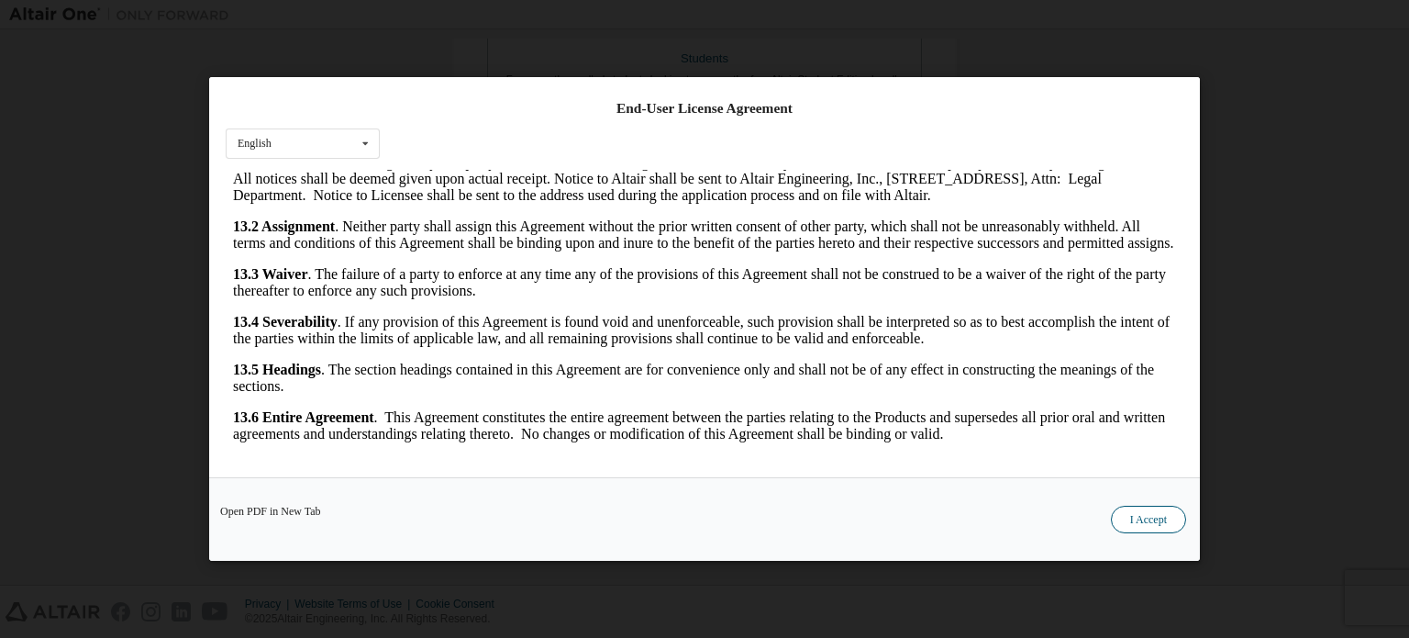
click at [1146, 519] on button "I Accept" at bounding box center [1148, 520] width 75 height 28
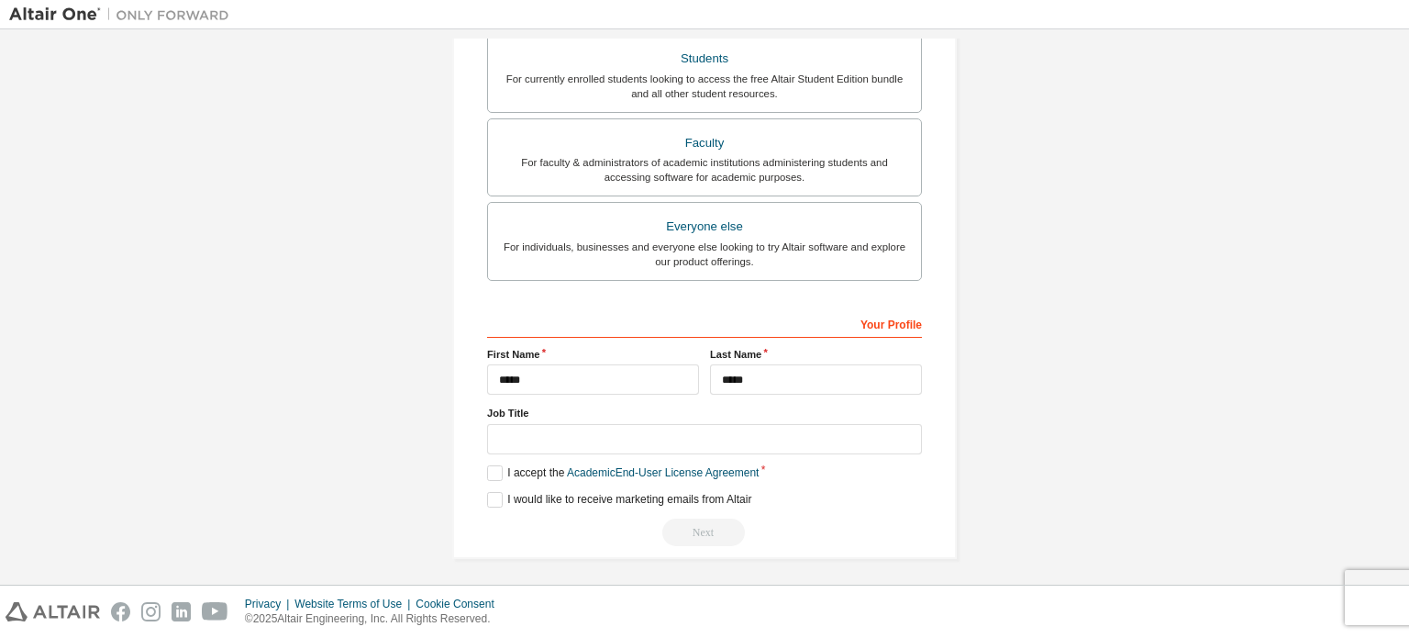
click at [739, 518] on div "Next" at bounding box center [704, 532] width 435 height 28
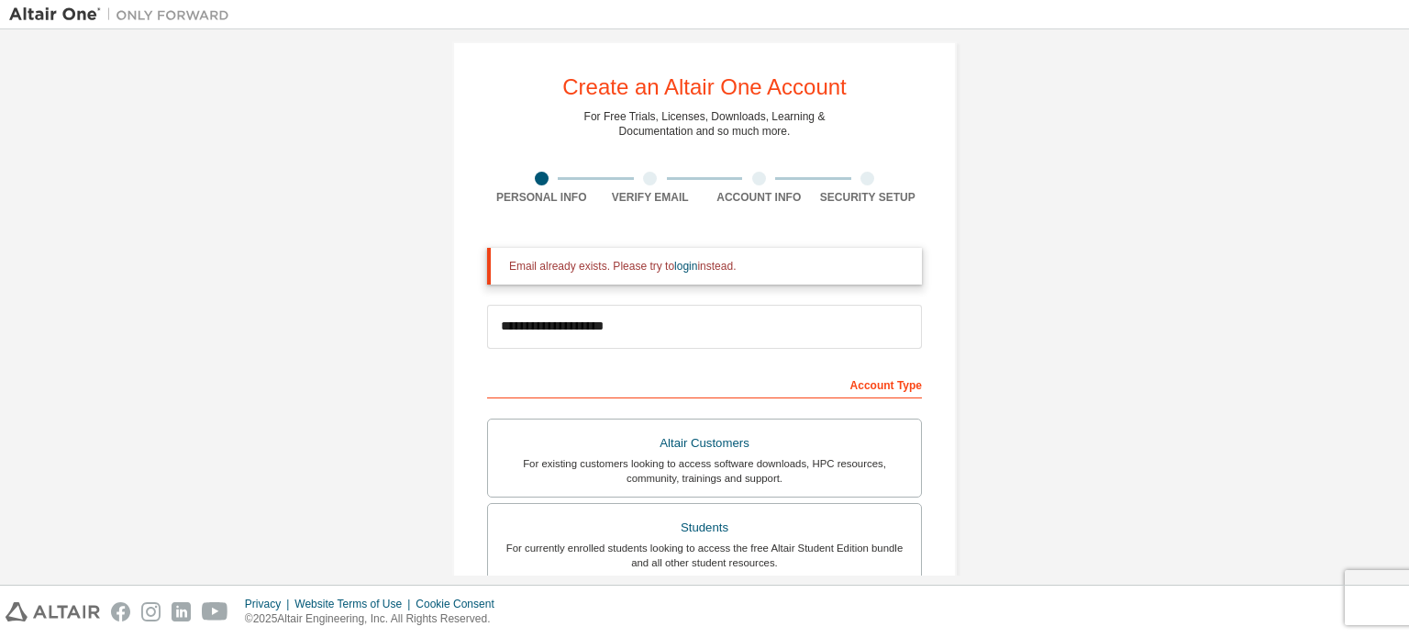
scroll to position [0, 0]
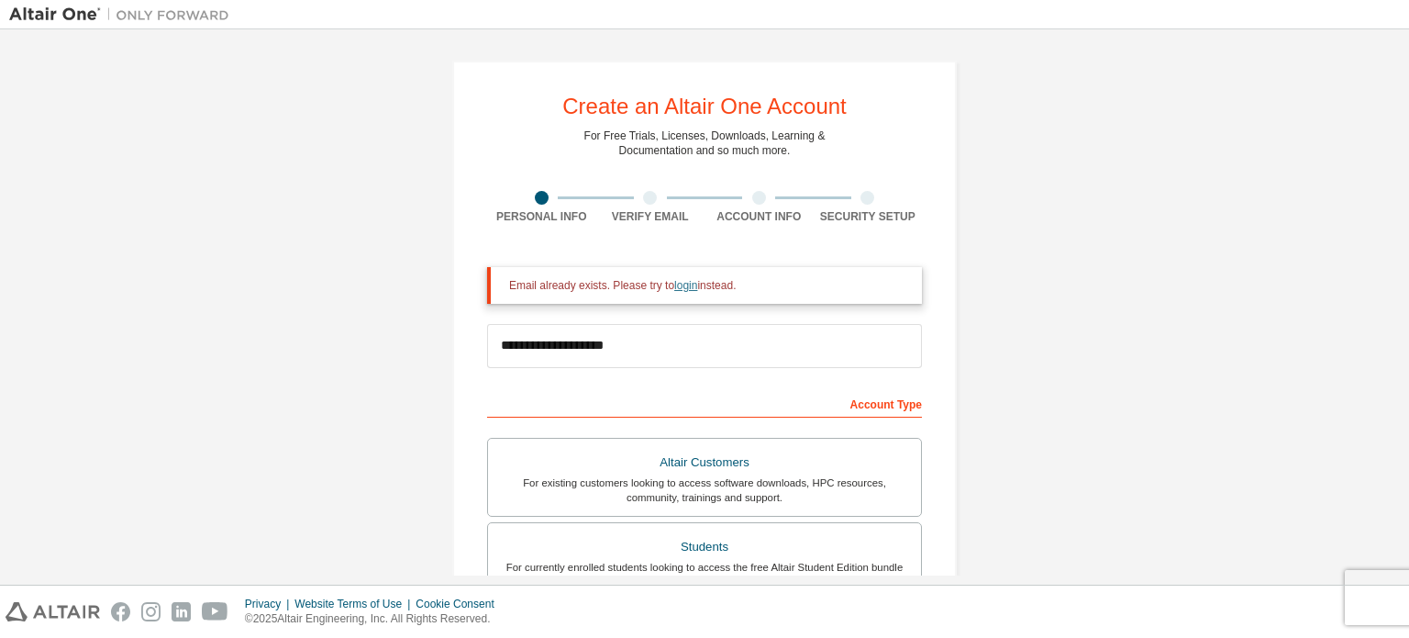
click at [683, 286] on link "login" at bounding box center [685, 285] width 23 height 13
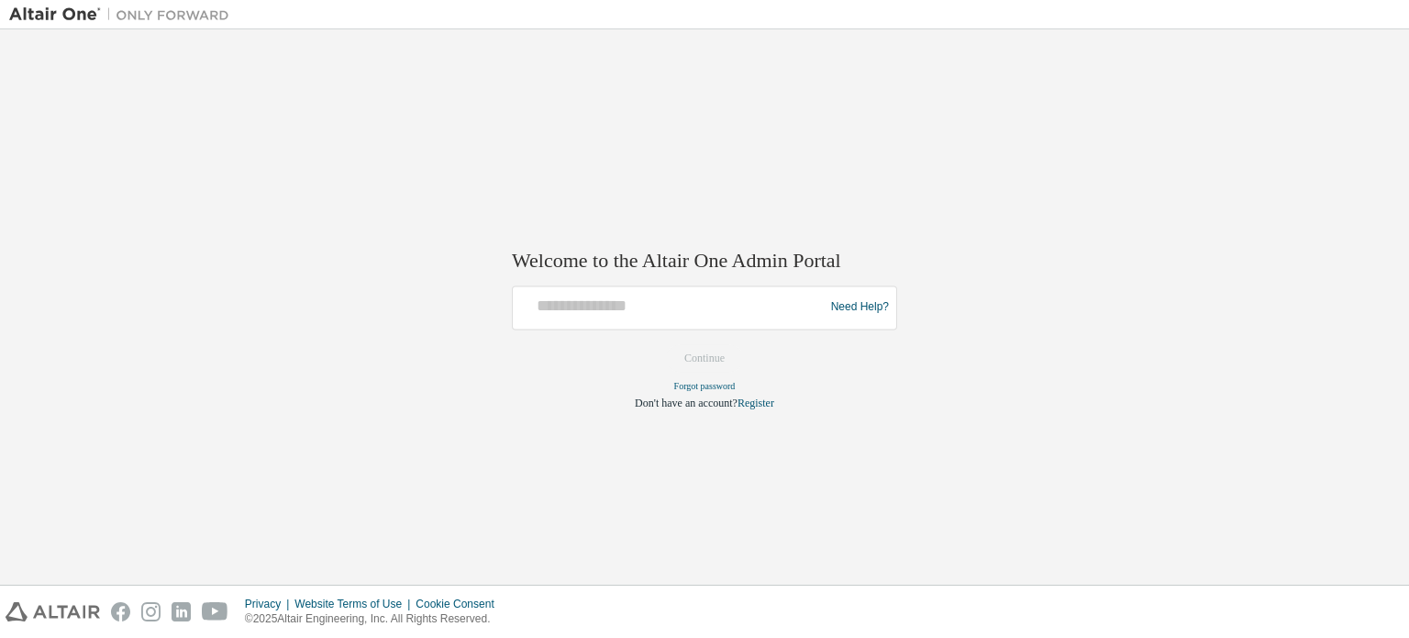
click at [683, 286] on div "Need Help?" at bounding box center [704, 307] width 385 height 44
click at [672, 301] on input "text" at bounding box center [671, 303] width 302 height 27
type input "**********"
click at [725, 354] on button "Continue" at bounding box center [704, 358] width 79 height 28
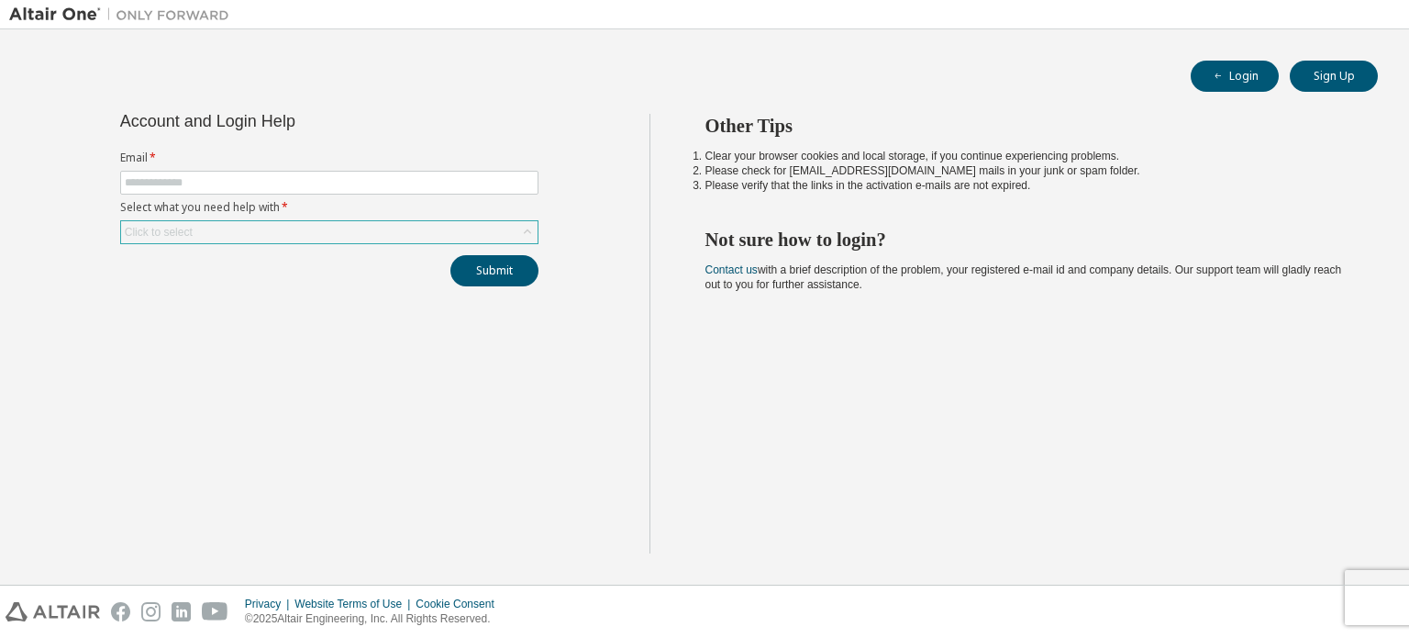
click at [455, 221] on div "Click to select" at bounding box center [329, 232] width 417 height 22
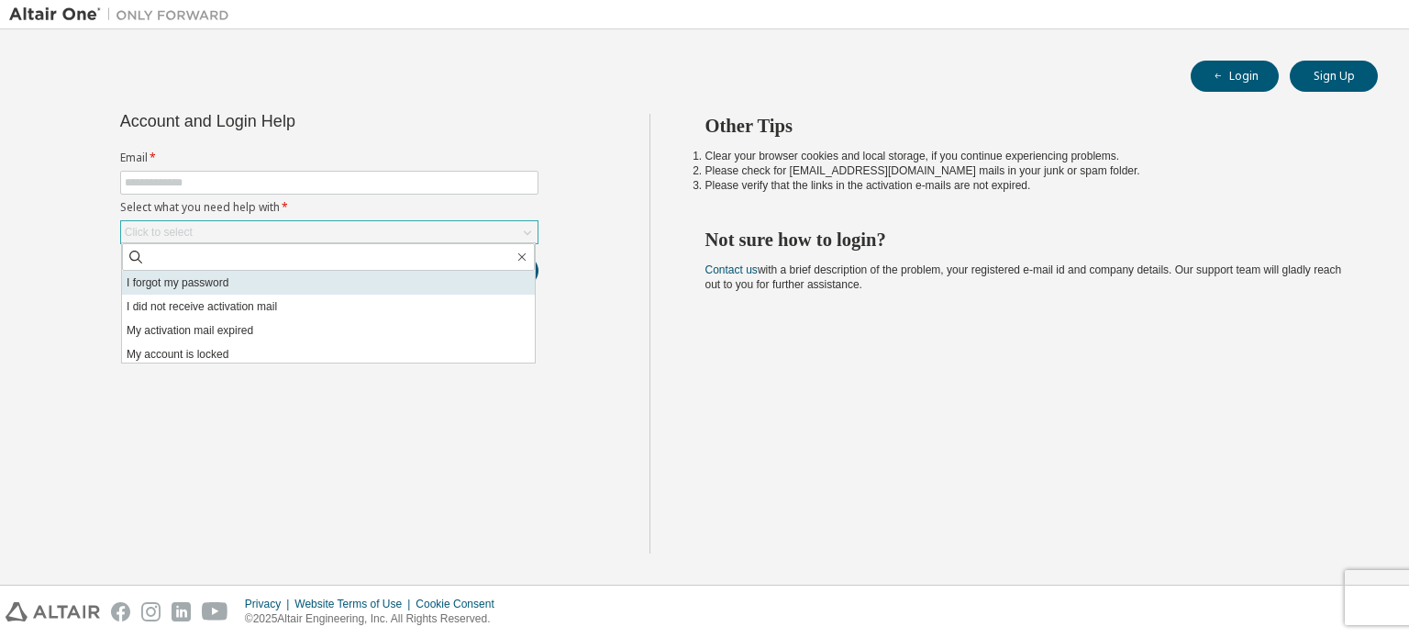
click at [290, 289] on li "I forgot my password" at bounding box center [328, 283] width 413 height 24
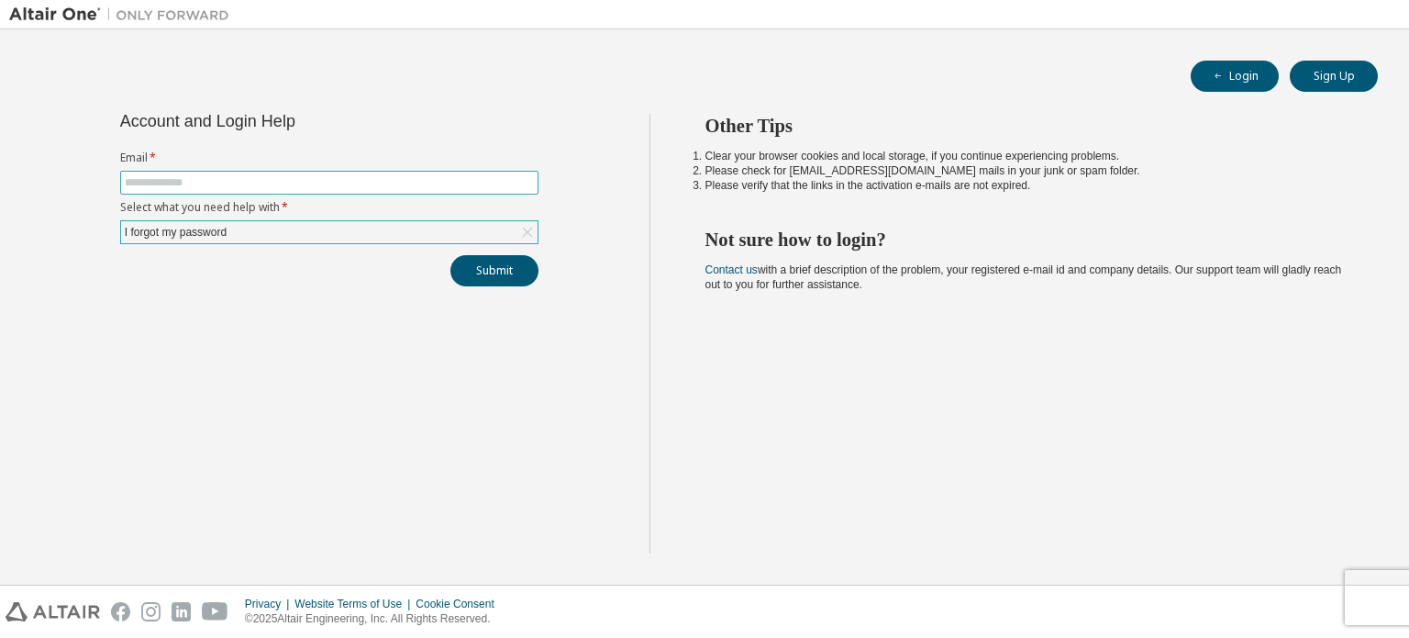
click at [283, 173] on span at bounding box center [329, 183] width 418 height 24
click at [281, 183] on input "text" at bounding box center [329, 182] width 409 height 15
type input "**********"
click at [510, 265] on button "Submit" at bounding box center [494, 270] width 88 height 31
click at [1376, 605] on div "Privacy Website Terms of Use Cookie Consent © 2025 Altair Engineering, Inc. All…" at bounding box center [704, 611] width 1409 height 52
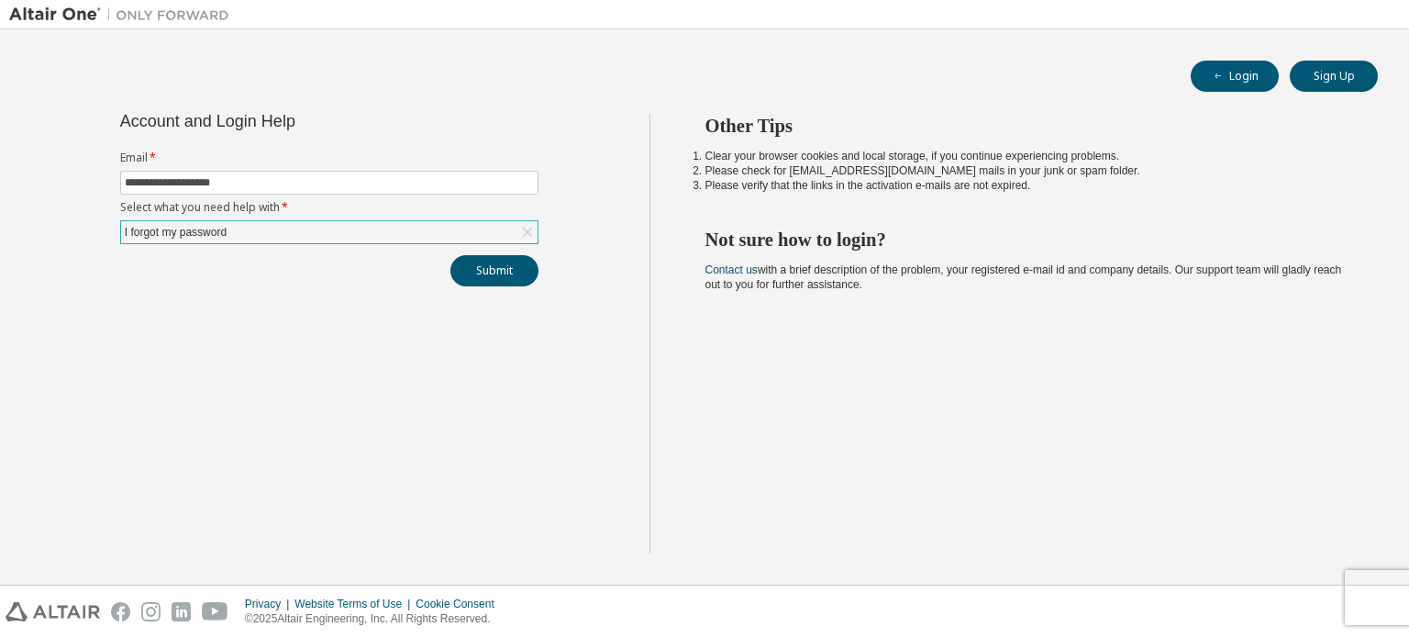
click at [1376, 605] on div "Privacy Website Terms of Use Cookie Consent © 2025 Altair Engineering, Inc. All…" at bounding box center [704, 611] width 1409 height 52
click at [1376, 590] on div "Privacy Website Terms of Use Cookie Consent © 2025 Altair Engineering, Inc. All…" at bounding box center [704, 611] width 1409 height 52
click at [1055, 428] on div "Other Tips Clear your browser cookies and local storage, if you continue experi…" at bounding box center [1025, 333] width 751 height 439
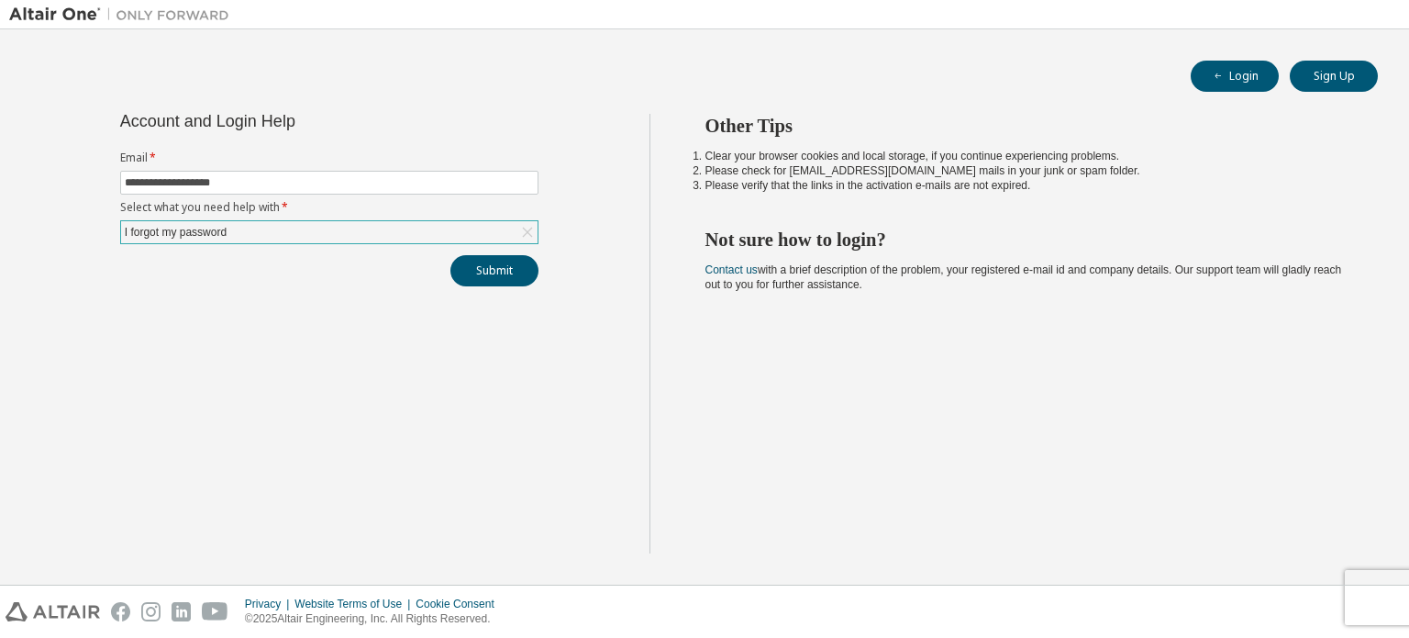
click at [514, 293] on div "**********" at bounding box center [329, 333] width 640 height 439
click at [514, 279] on button "Submit" at bounding box center [494, 270] width 88 height 31
